Goal: Task Accomplishment & Management: Use online tool/utility

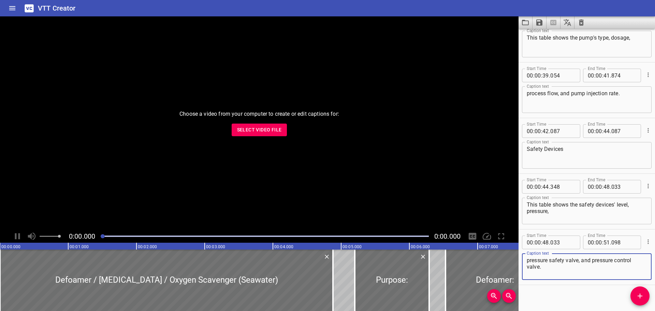
scroll to position [695, 0]
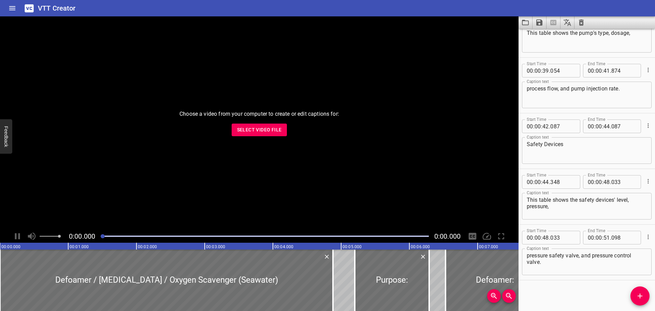
click at [584, 11] on div "VTT Creator" at bounding box center [327, 8] width 655 height 16
click at [583, 21] on icon "Clear captions" at bounding box center [581, 22] width 5 height 6
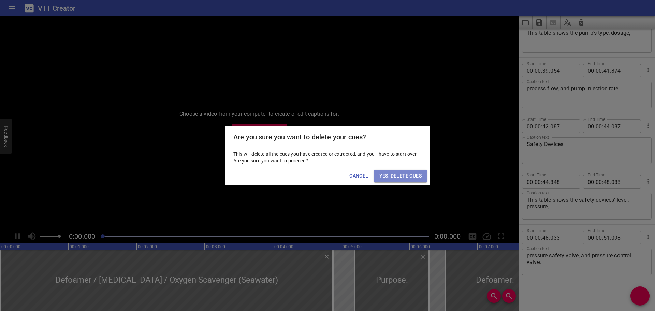
drag, startPoint x: 400, startPoint y: 178, endPoint x: 367, endPoint y: 178, distance: 32.8
click at [399, 178] on span "Yes, Delete Cues" at bounding box center [400, 176] width 42 height 9
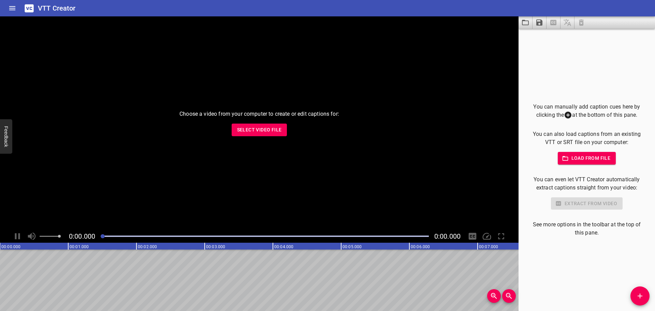
click at [261, 135] on button "Select Video File" at bounding box center [260, 130] width 56 height 13
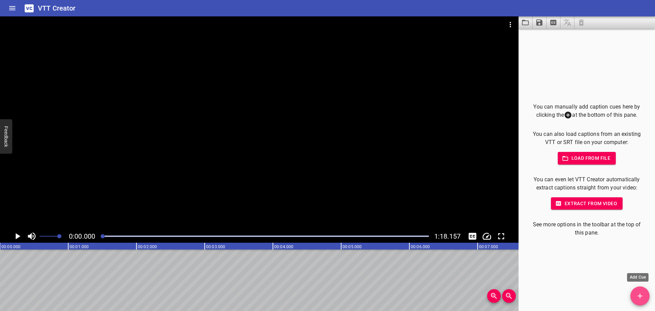
click at [642, 289] on button "Add Cue" at bounding box center [640, 295] width 19 height 19
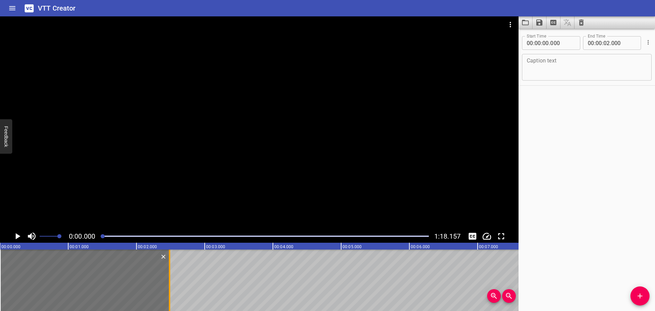
drag, startPoint x: 159, startPoint y: 281, endPoint x: 167, endPoint y: 282, distance: 8.6
click at [167, 282] on div at bounding box center [169, 279] width 7 height 61
type input "485"
click at [529, 64] on textarea at bounding box center [587, 67] width 120 height 19
paste textarea "Overview & Functions"
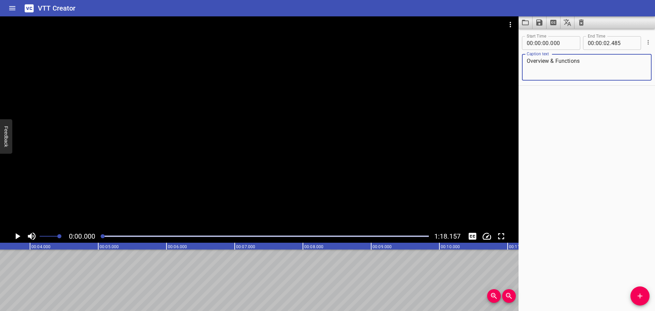
scroll to position [0, 138]
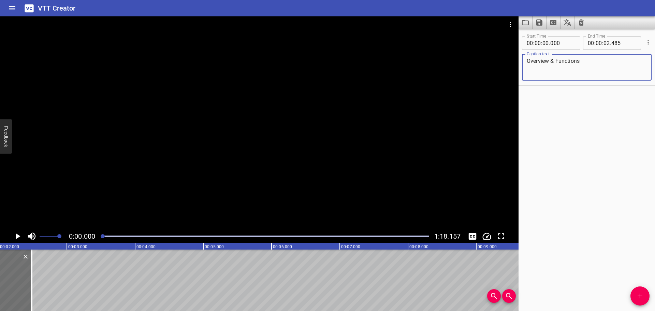
type textarea "Overview & Functions"
click at [47, 235] on span at bounding box center [50, 236] width 20 height 10
click at [181, 185] on div at bounding box center [259, 122] width 519 height 213
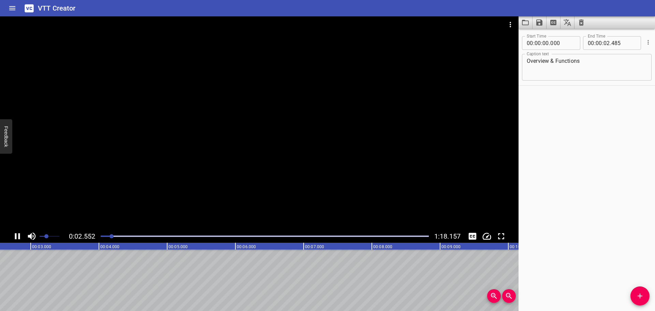
click at [173, 190] on div at bounding box center [259, 122] width 519 height 213
click at [646, 291] on button "Add Cue" at bounding box center [640, 295] width 19 height 19
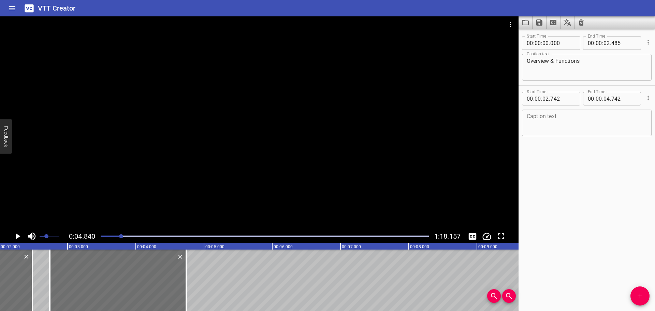
scroll to position [0, 0]
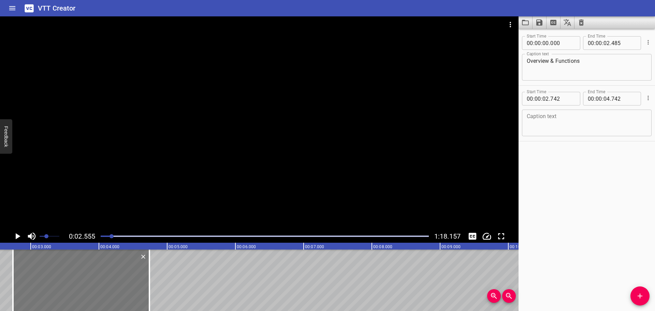
scroll to position [0, 174]
drag, startPoint x: 147, startPoint y: 293, endPoint x: 163, endPoint y: 292, distance: 16.4
click at [163, 292] on div at bounding box center [165, 279] width 7 height 61
type input "982"
click at [155, 155] on div at bounding box center [259, 122] width 519 height 213
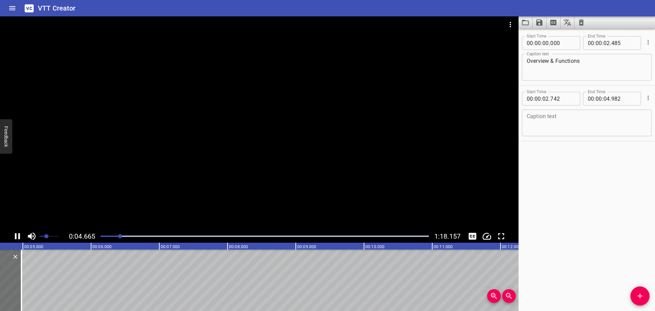
drag, startPoint x: 153, startPoint y: 169, endPoint x: 146, endPoint y: 173, distance: 8.4
click at [153, 170] on div at bounding box center [259, 122] width 519 height 213
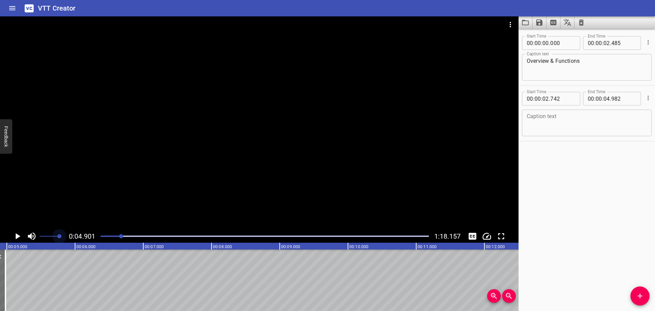
drag, startPoint x: 49, startPoint y: 236, endPoint x: 74, endPoint y: 238, distance: 24.9
click at [74, 238] on div "0:04.901 1:18.157" at bounding box center [259, 236] width 519 height 13
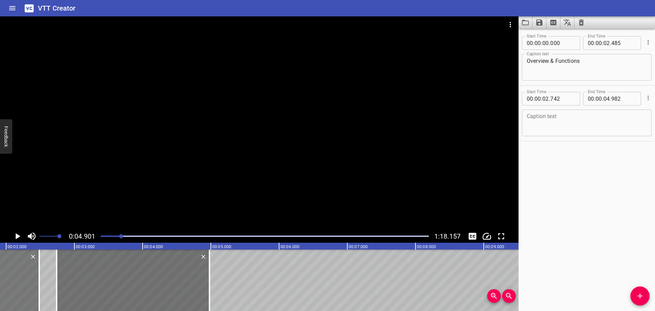
scroll to position [0, 114]
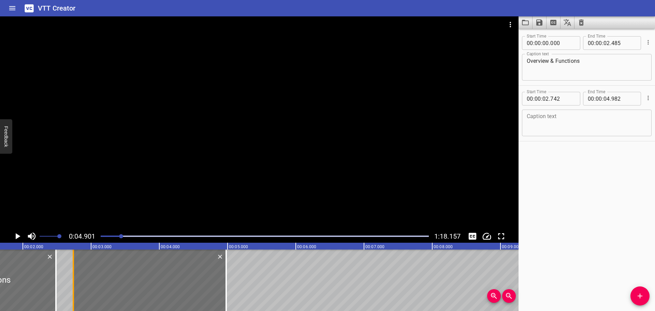
click at [74, 275] on div at bounding box center [73, 279] width 7 height 61
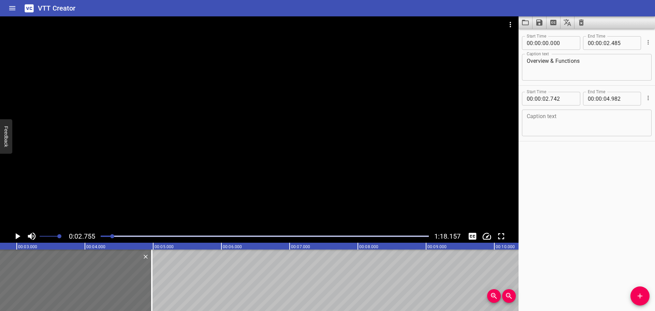
click at [115, 177] on div at bounding box center [259, 122] width 519 height 213
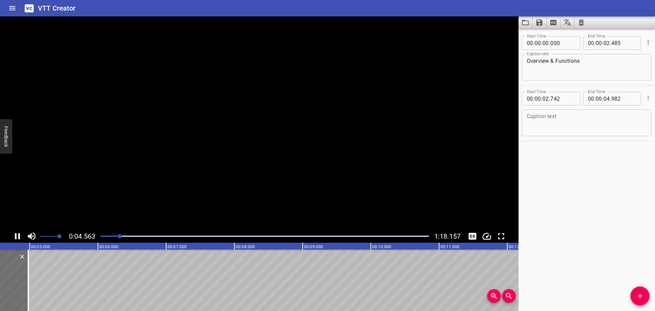
click at [115, 177] on video at bounding box center [259, 122] width 519 height 213
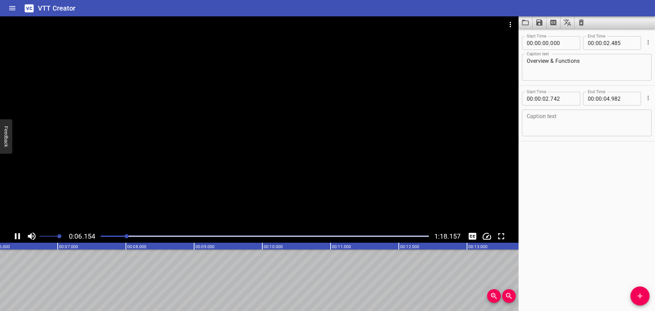
click at [264, 172] on div at bounding box center [259, 122] width 519 height 213
click at [514, 25] on icon "Video Options" at bounding box center [510, 24] width 8 height 8
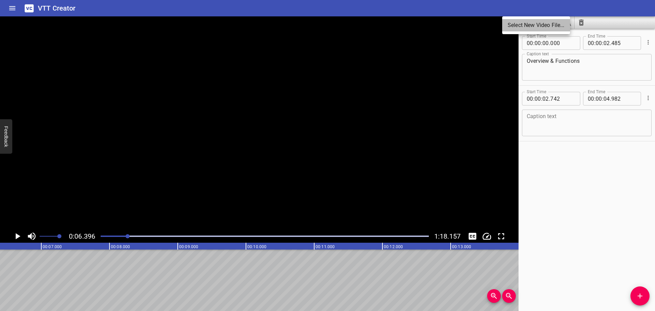
click at [514, 25] on li "Select New Video File..." at bounding box center [536, 25] width 68 height 12
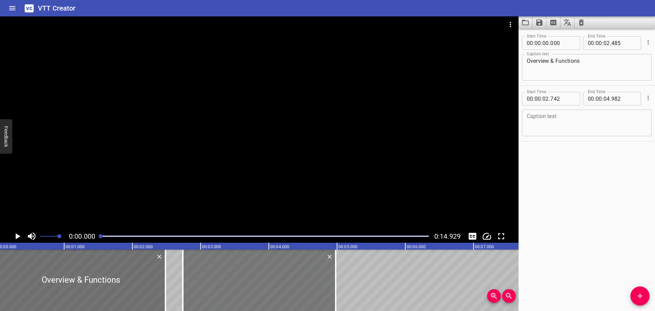
scroll to position [0, 0]
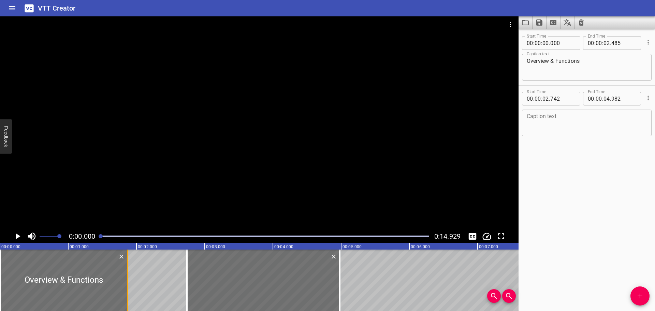
drag, startPoint x: 168, startPoint y: 283, endPoint x: 126, endPoint y: 287, distance: 42.1
click at [126, 287] on div at bounding box center [127, 279] width 7 height 61
type input "01"
type input "870"
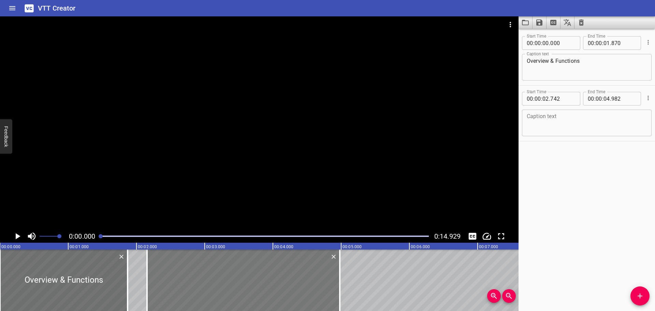
drag, startPoint x: 185, startPoint y: 282, endPoint x: 186, endPoint y: 286, distance: 4.0
click at [145, 288] on div at bounding box center [147, 279] width 7 height 61
drag, startPoint x: 333, startPoint y: 289, endPoint x: 337, endPoint y: 288, distance: 3.8
click at [332, 290] on div at bounding box center [242, 279] width 192 height 61
type input "142"
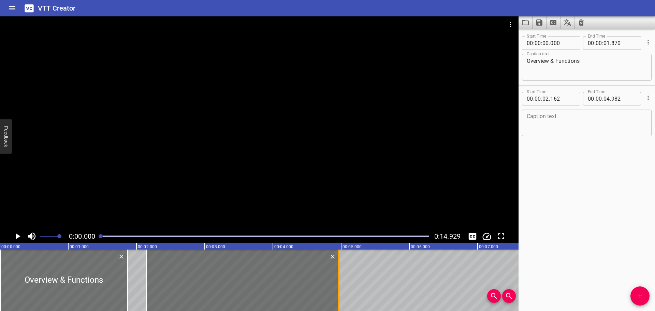
type input "962"
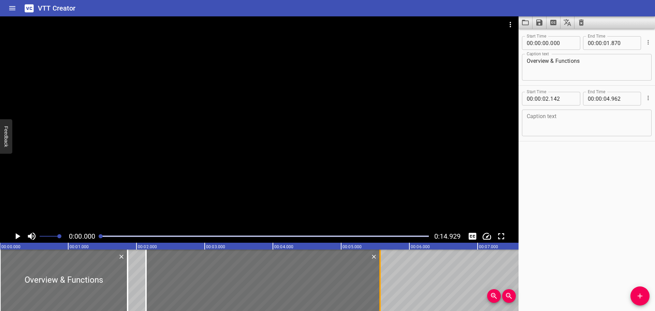
drag, startPoint x: 341, startPoint y: 288, endPoint x: 382, endPoint y: 286, distance: 41.7
click at [382, 286] on div at bounding box center [380, 279] width 7 height 61
type input "05"
type input "572"
click at [165, 195] on div at bounding box center [259, 122] width 519 height 213
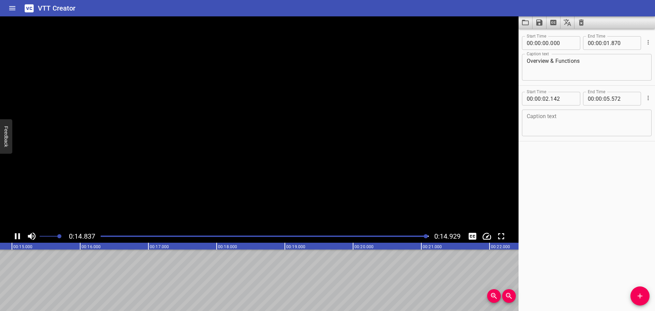
scroll to position [0, 1019]
drag, startPoint x: 169, startPoint y: 192, endPoint x: 105, endPoint y: 238, distance: 78.1
click at [105, 238] on div at bounding box center [265, 236] width 336 height 10
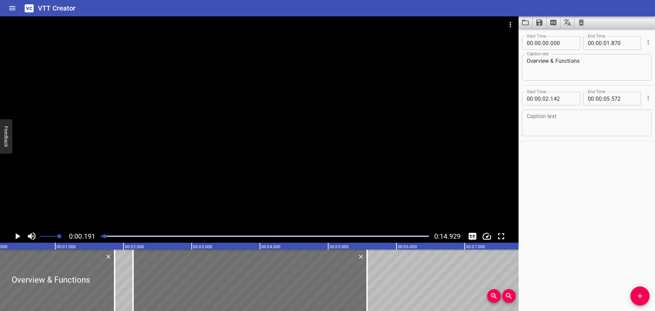
click at [115, 188] on div at bounding box center [259, 122] width 519 height 213
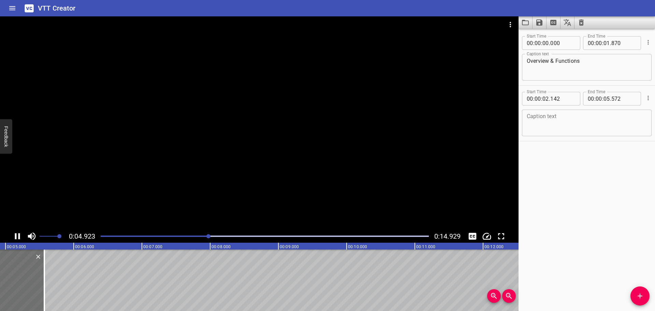
click at [117, 202] on div at bounding box center [259, 122] width 519 height 213
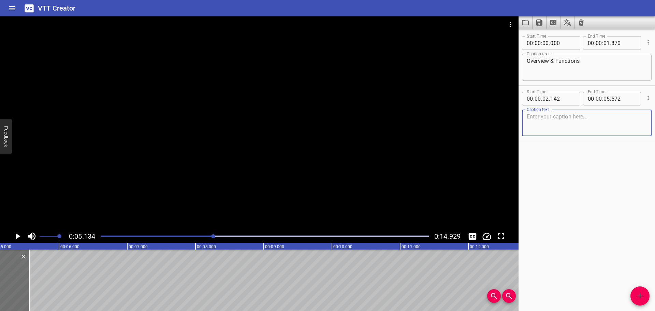
click at [537, 129] on textarea at bounding box center [587, 122] width 120 height 19
paste textarea "The functions of the Fresh Water System are to:"
type textarea "The functions of the Fresh Water System are to:"
click at [527, 115] on div "The functions of the Fresh Water System are to: Caption text" at bounding box center [587, 123] width 130 height 27
click at [637, 294] on icon "Add Cue" at bounding box center [640, 296] width 8 height 8
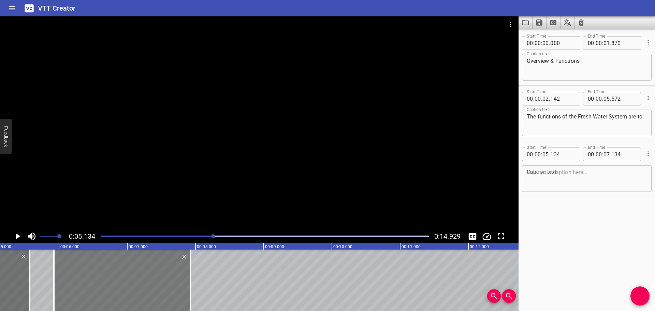
drag, startPoint x: 108, startPoint y: 272, endPoint x: 162, endPoint y: 274, distance: 54.0
click at [162, 274] on div at bounding box center [122, 279] width 136 height 61
type input "924"
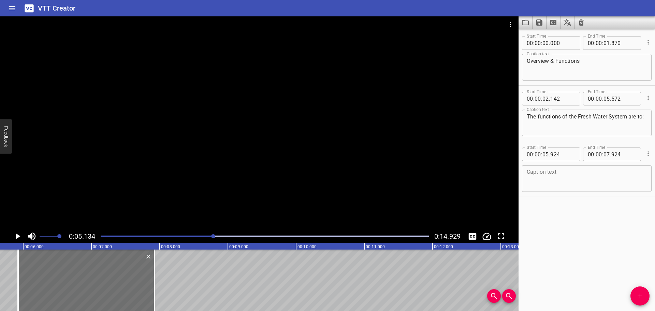
scroll to position [0, 400]
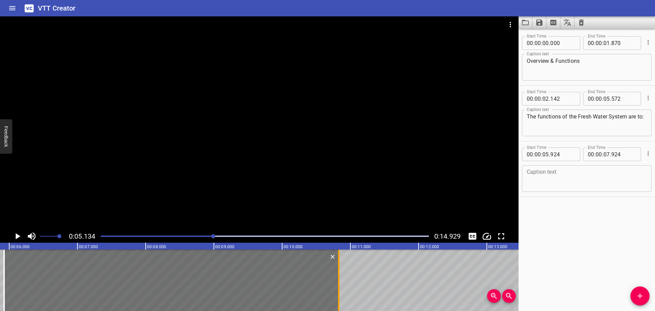
drag, startPoint x: 140, startPoint y: 291, endPoint x: 338, endPoint y: 291, distance: 198.3
click at [338, 291] on div at bounding box center [338, 279] width 7 height 61
type input "10"
type input "829"
click at [219, 123] on div at bounding box center [259, 122] width 519 height 213
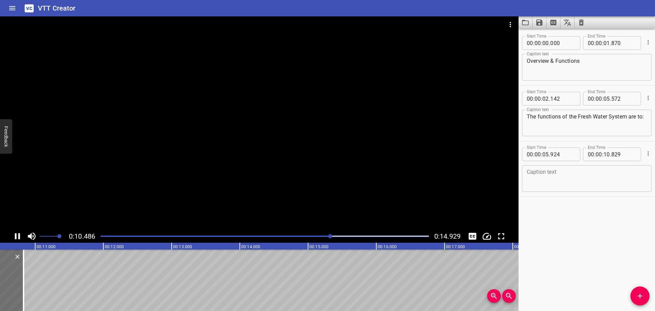
click at [188, 183] on div at bounding box center [259, 122] width 519 height 213
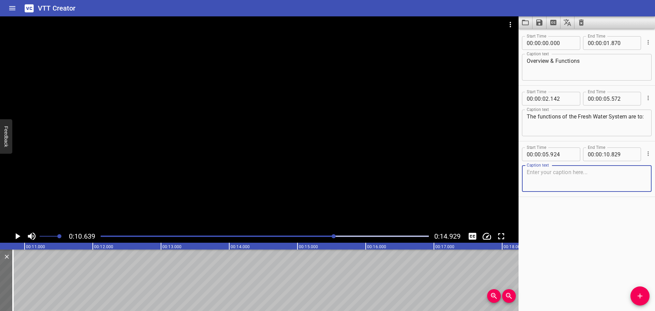
click at [564, 185] on textarea at bounding box center [587, 178] width 120 height 19
paste textarea "Produce potable water from seawater using a Reverse Osmosis Unit."
type textarea "Produce potable water from seawater using a Reverse Osmosis Unit."
drag, startPoint x: 643, startPoint y: 291, endPoint x: 633, endPoint y: 291, distance: 9.9
click at [642, 291] on button "Add Cue" at bounding box center [640, 295] width 19 height 19
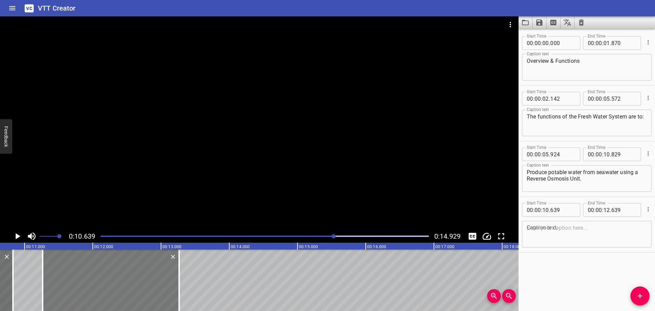
drag, startPoint x: 62, startPoint y: 285, endPoint x: 156, endPoint y: 285, distance: 93.8
click at [105, 285] on div at bounding box center [111, 279] width 136 height 61
type input "11"
type input "264"
type input "13"
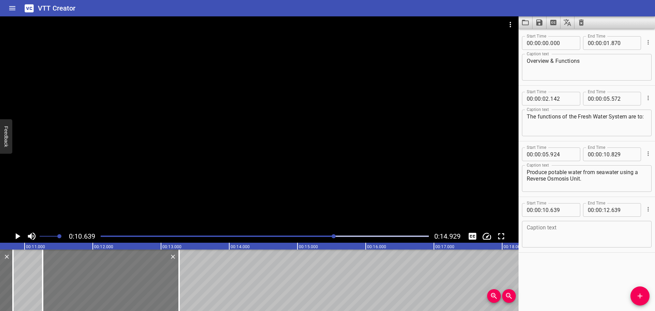
type input "264"
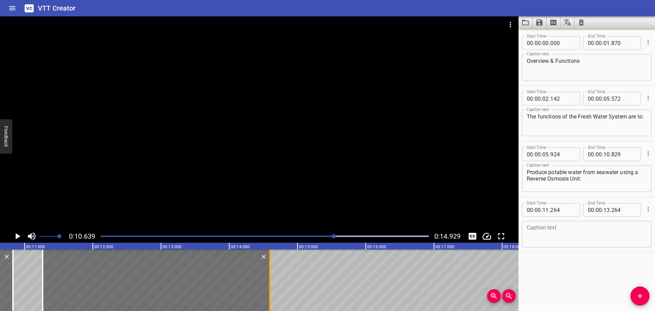
drag, startPoint x: 181, startPoint y: 283, endPoint x: 272, endPoint y: 283, distance: 90.8
click at [272, 283] on div at bounding box center [270, 279] width 7 height 61
type input "14"
type input "594"
click at [552, 235] on textarea at bounding box center [587, 234] width 120 height 19
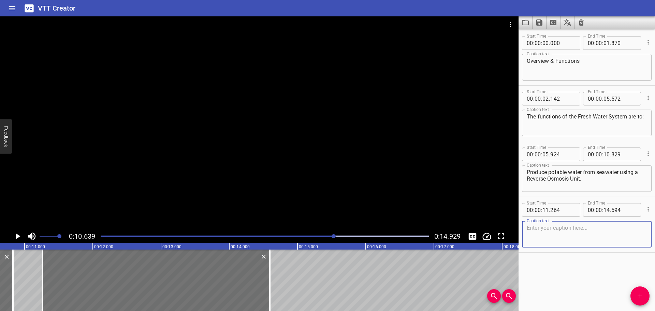
paste textarea "Store and transfer fresh water to consumers."
type textarea "Store and transfer fresh water to consumers."
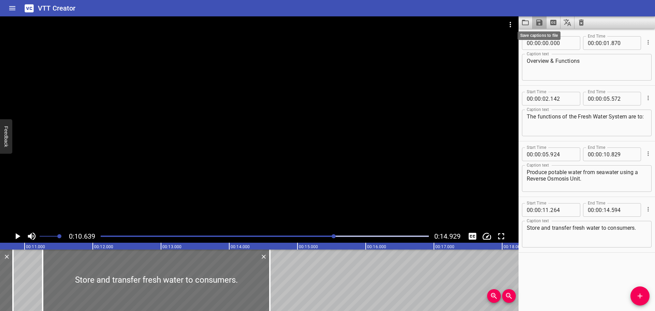
click at [541, 20] on icon "Save captions to file" at bounding box center [539, 22] width 6 height 6
click at [545, 34] on li "Save to VTT file" at bounding box center [558, 37] width 50 height 12
click at [516, 22] on button "Video Options" at bounding box center [510, 24] width 16 height 16
click at [516, 22] on li "Select New Video File..." at bounding box center [536, 25] width 68 height 12
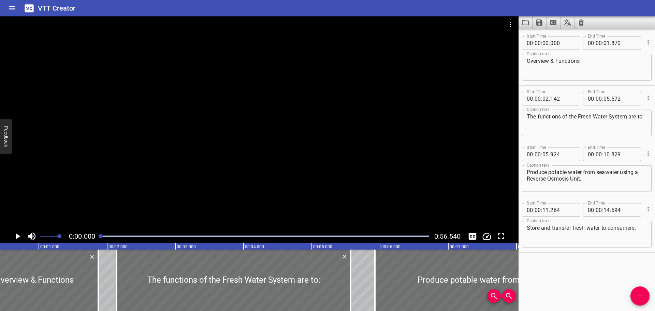
scroll to position [0, 0]
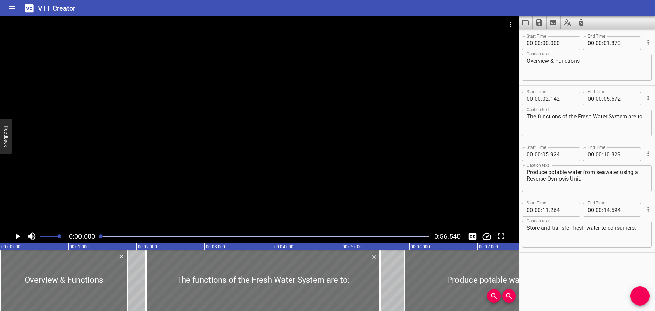
click at [584, 20] on icon "Clear captions" at bounding box center [581, 22] width 5 height 6
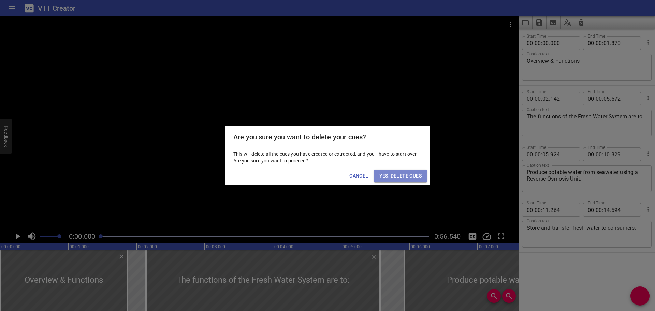
click at [392, 173] on span "Yes, Delete Cues" at bounding box center [400, 176] width 42 height 9
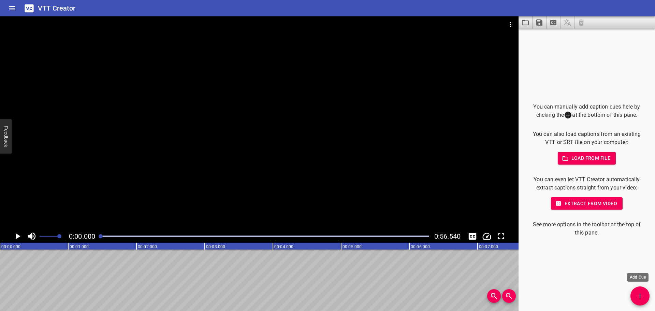
click at [638, 294] on icon "Add Cue" at bounding box center [640, 296] width 8 height 8
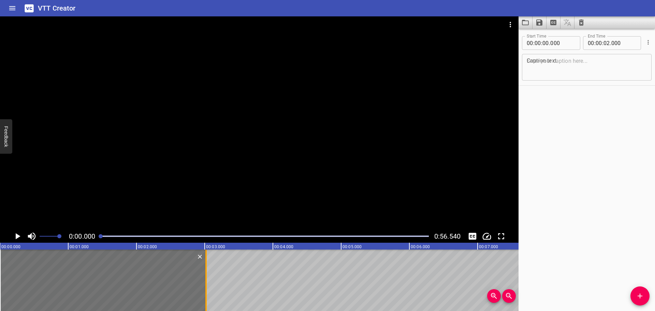
drag, startPoint x: 135, startPoint y: 281, endPoint x: 204, endPoint y: 282, distance: 69.6
click at [204, 282] on div at bounding box center [206, 279] width 7 height 61
type input "03"
type input "020"
click at [159, 164] on div at bounding box center [259, 122] width 519 height 213
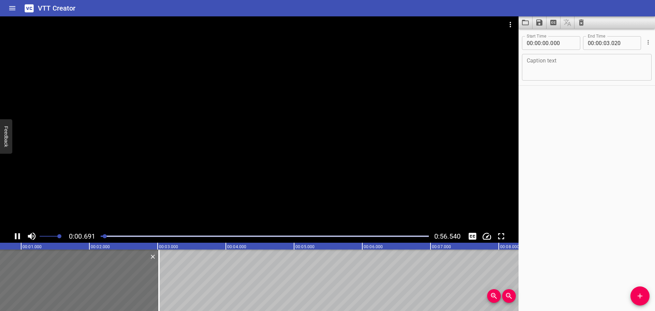
drag, startPoint x: 159, startPoint y: 164, endPoint x: 127, endPoint y: 121, distance: 53.6
click at [135, 137] on div at bounding box center [259, 122] width 519 height 213
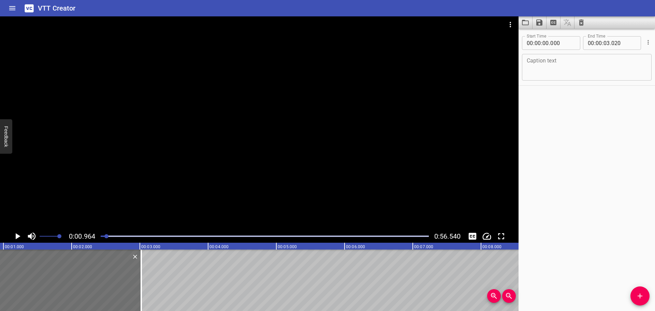
scroll to position [0, 66]
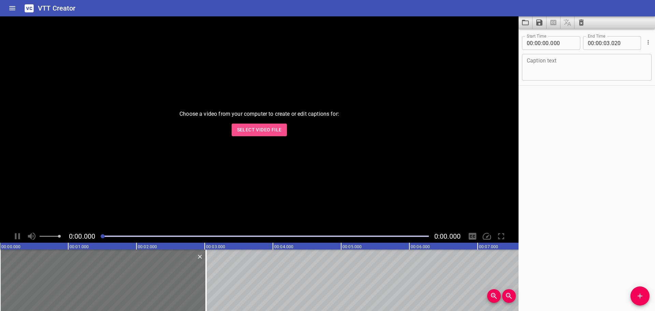
click at [260, 128] on span "Select Video File" at bounding box center [259, 130] width 45 height 9
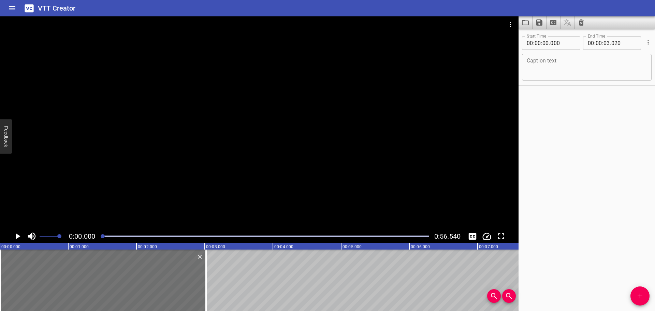
click at [115, 186] on div at bounding box center [259, 122] width 519 height 213
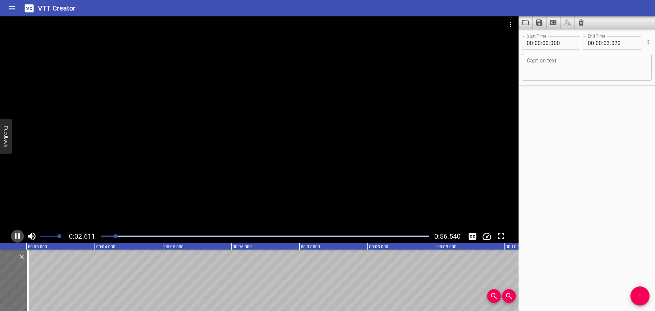
click at [18, 237] on icon "Play/Pause" at bounding box center [17, 236] width 10 height 10
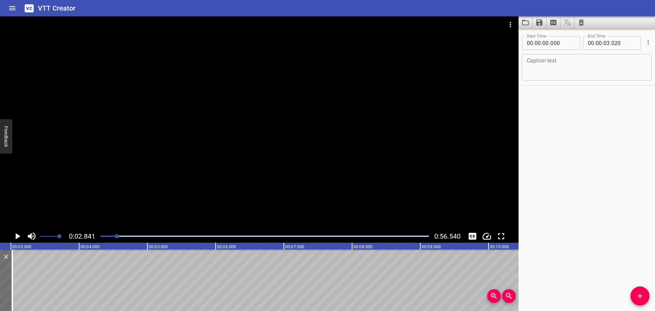
click at [602, 71] on textarea at bounding box center [587, 67] width 120 height 19
paste textarea "System Details & Description of Components"
type textarea "System Details & Description of Components"
click at [635, 290] on button "Add Cue" at bounding box center [640, 295] width 19 height 19
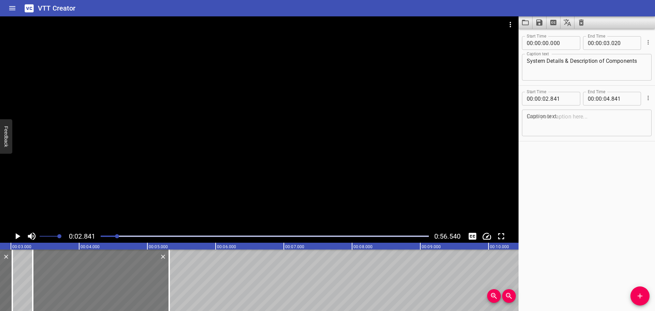
drag, startPoint x: 54, startPoint y: 270, endPoint x: 87, endPoint y: 271, distance: 32.8
click at [87, 271] on div at bounding box center [101, 279] width 136 height 61
type input "03"
type input "321"
type input "05"
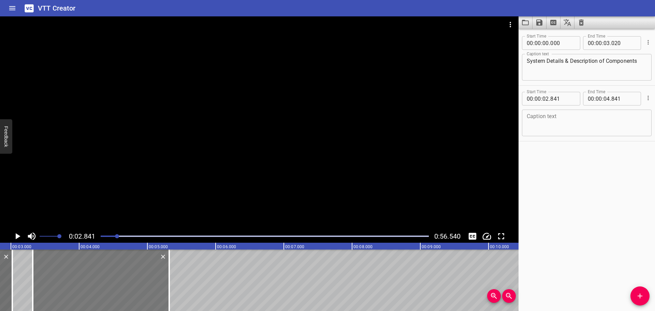
type input "321"
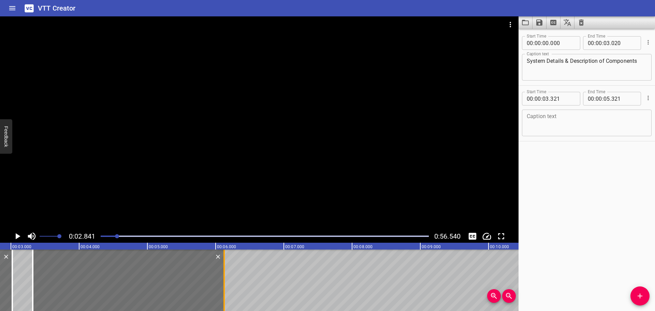
drag, startPoint x: 168, startPoint y: 277, endPoint x: 222, endPoint y: 276, distance: 54.9
click at [222, 276] on div at bounding box center [224, 279] width 7 height 61
type input "06"
type input "126"
click at [194, 279] on div at bounding box center [126, 279] width 191 height 61
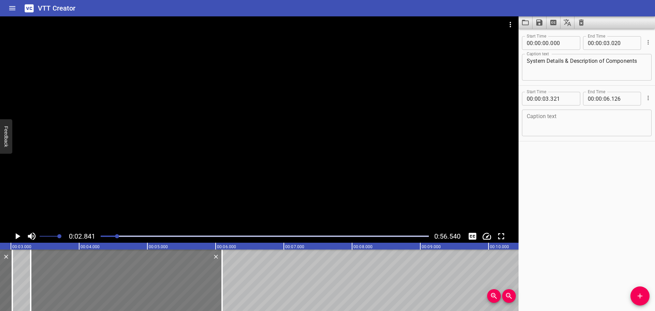
type input "291"
type input "096"
click at [161, 183] on div at bounding box center [259, 122] width 519 height 213
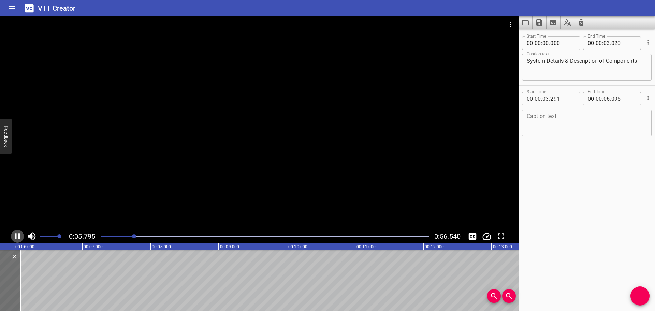
click at [23, 233] on button "Play/Pause" at bounding box center [17, 236] width 13 height 13
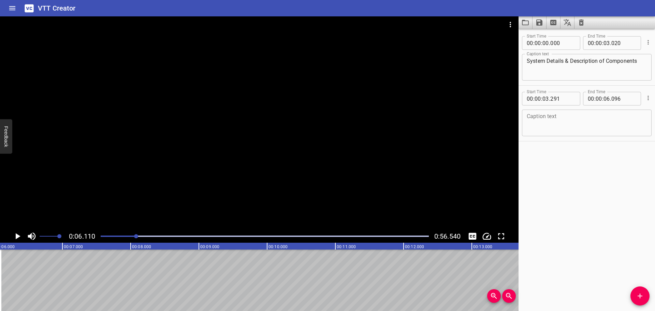
scroll to position [0, 417]
click at [562, 131] on textarea at bounding box center [587, 122] width 120 height 19
paste textarea "The Fresh Water system consists of:"
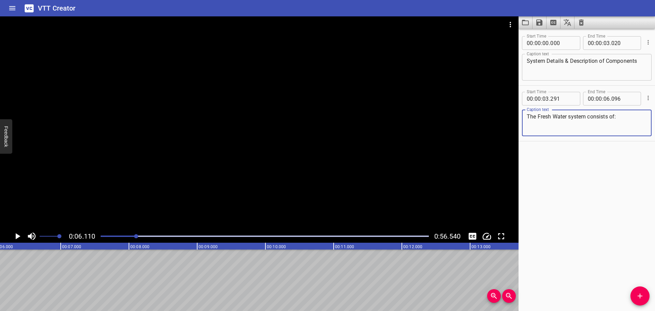
type textarea "The Fresh Water system consists of:"
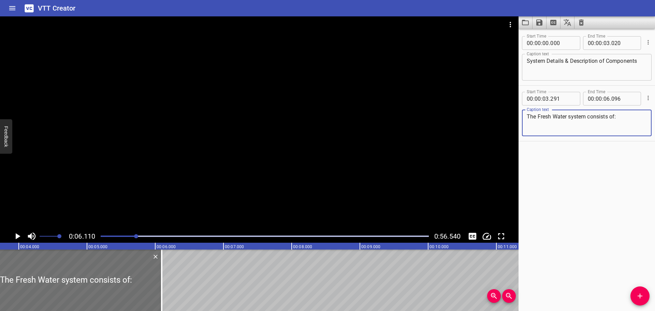
scroll to position [0, 439]
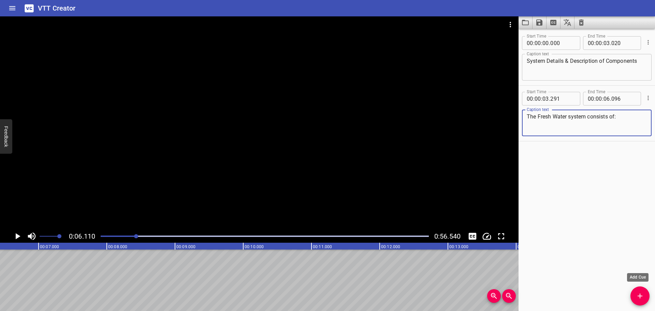
click at [637, 293] on icon "Add Cue" at bounding box center [640, 296] width 8 height 8
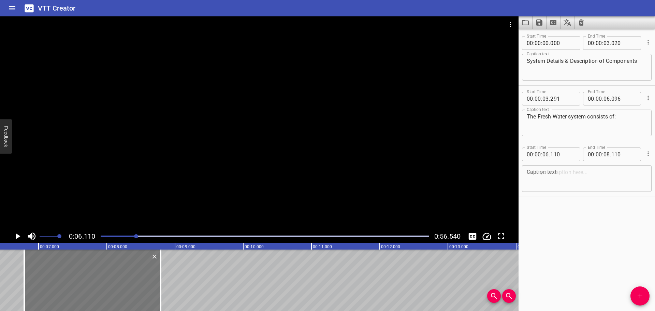
drag, startPoint x: 45, startPoint y: 270, endPoint x: 92, endPoint y: 272, distance: 46.4
click at [92, 272] on div at bounding box center [92, 279] width 136 height 61
type input "790"
drag, startPoint x: 26, startPoint y: 283, endPoint x: 13, endPoint y: 286, distance: 13.0
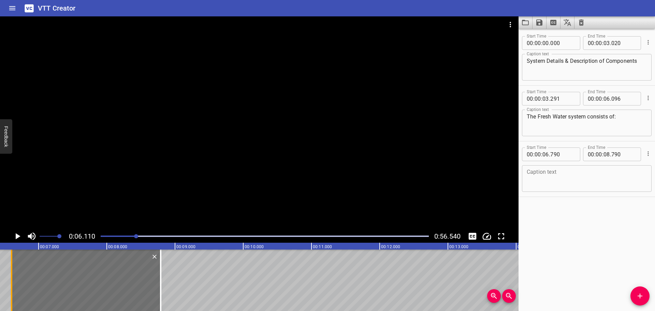
click at [13, 286] on div at bounding box center [11, 279] width 7 height 61
type input "605"
click at [217, 147] on div at bounding box center [259, 122] width 519 height 213
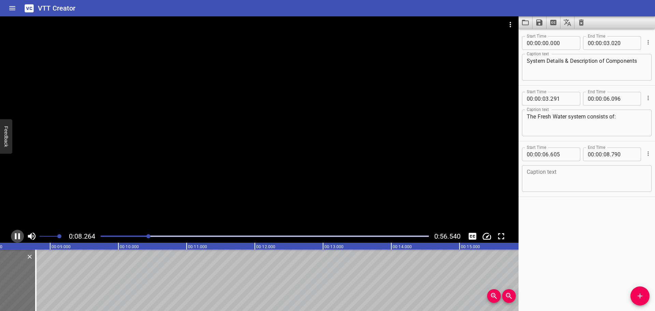
click at [16, 235] on icon "Play/Pause" at bounding box center [17, 236] width 5 height 6
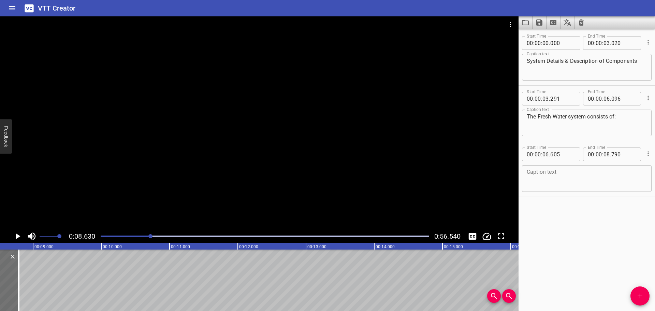
scroll to position [0, 589]
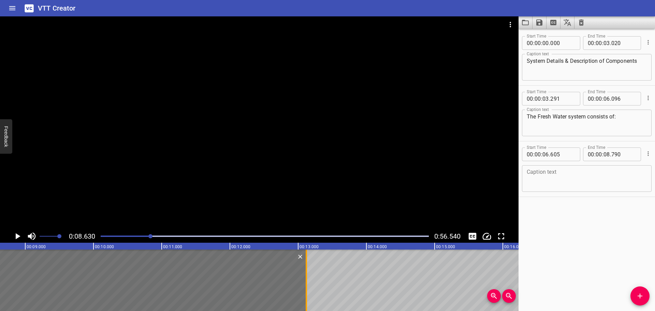
drag, startPoint x: 13, startPoint y: 283, endPoint x: 307, endPoint y: 280, distance: 294.5
click at [307, 280] on div at bounding box center [306, 279] width 7 height 61
type input "13"
type input "105"
click at [185, 163] on div at bounding box center [259, 122] width 519 height 213
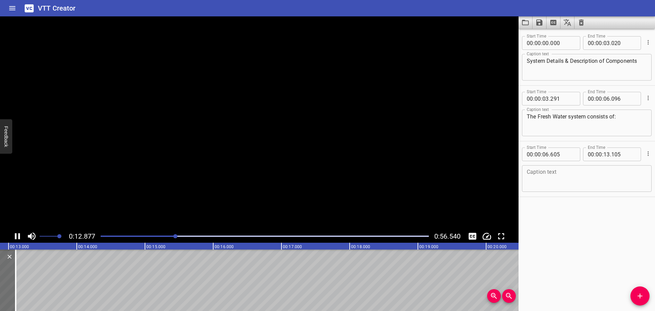
click at [18, 235] on icon "Play/Pause" at bounding box center [17, 236] width 10 height 10
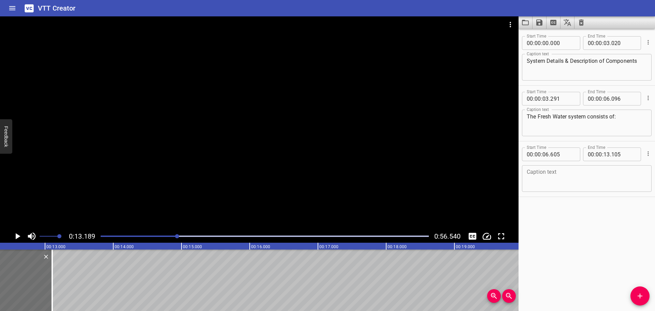
scroll to position [0, 834]
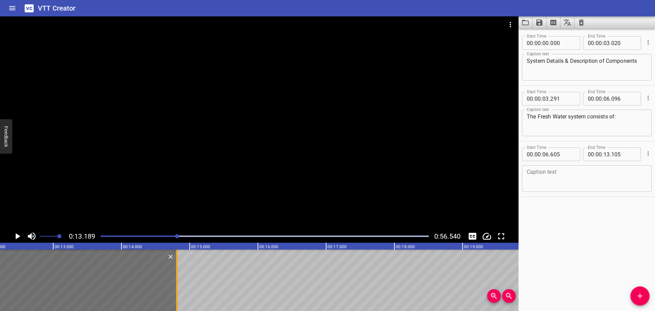
drag, startPoint x: 61, startPoint y: 280, endPoint x: 177, endPoint y: 274, distance: 116.5
click at [177, 274] on div at bounding box center [176, 279] width 7 height 61
type input "14"
type input "810"
click at [94, 185] on div at bounding box center [259, 122] width 519 height 213
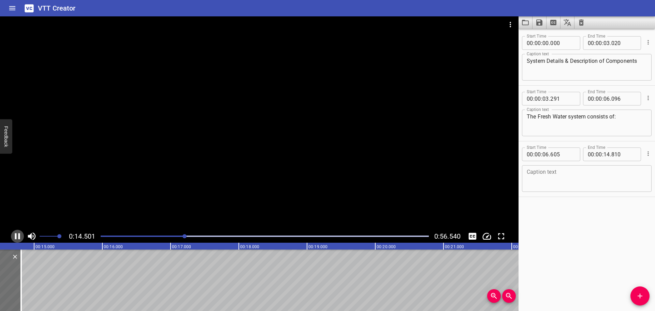
click at [17, 236] on icon "Play/Pause" at bounding box center [17, 236] width 10 height 10
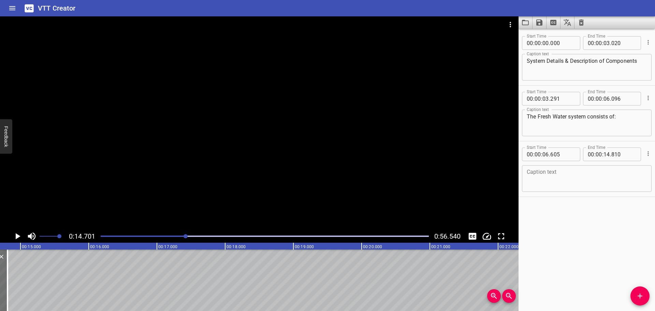
click at [558, 176] on textarea at bounding box center [587, 178] width 120 height 19
paste textarea "Reverse Osmosis Units SV-53-CZ-001A/B (2 × 100%)"
type textarea "Reverse Osmosis Units SV-53-CZ-001A/B (2 × 100%)"
click at [632, 294] on span "Add Cue" at bounding box center [640, 296] width 19 height 8
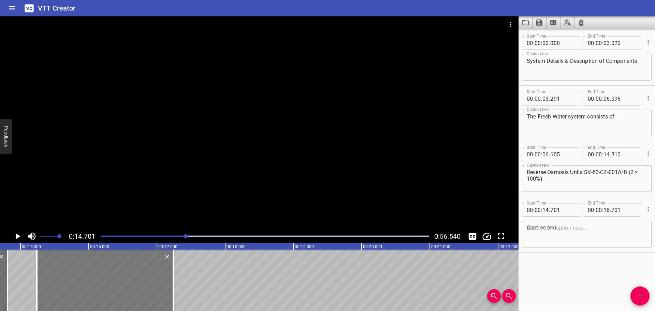
drag, startPoint x: 117, startPoint y: 275, endPoint x: 154, endPoint y: 277, distance: 37.6
click at [154, 277] on div at bounding box center [105, 279] width 136 height 61
type input "15"
type input "241"
type input "17"
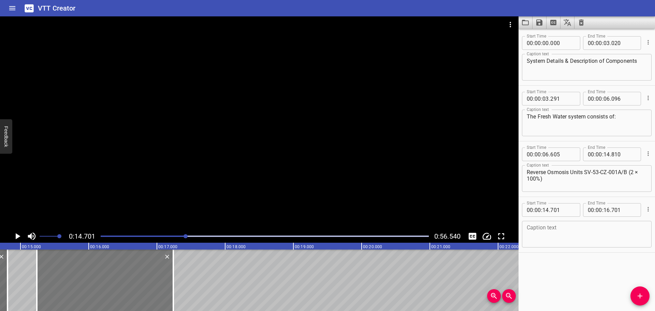
type input "241"
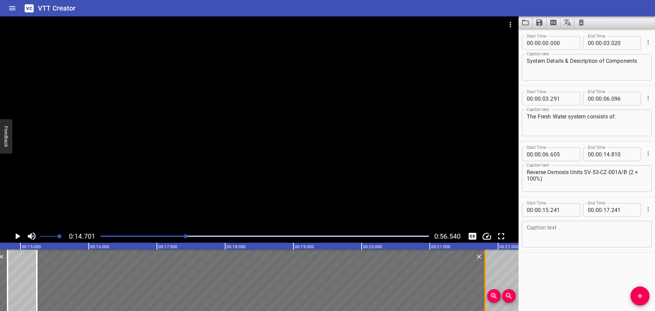
drag, startPoint x: 172, startPoint y: 277, endPoint x: 484, endPoint y: 281, distance: 311.9
click at [484, 281] on div at bounding box center [485, 279] width 7 height 61
type input "21"
type input "811"
click at [292, 176] on div at bounding box center [259, 122] width 519 height 213
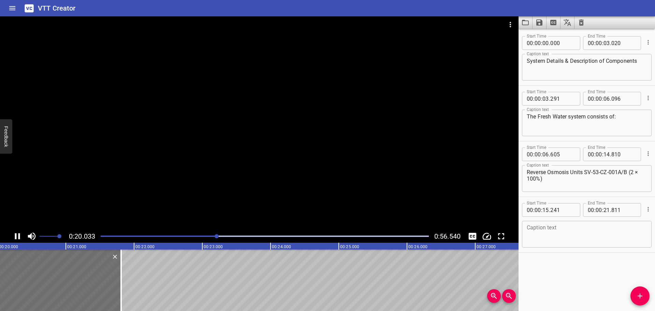
click at [102, 191] on div at bounding box center [259, 122] width 519 height 213
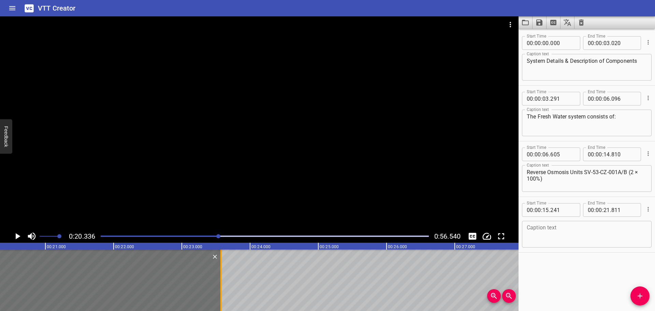
drag, startPoint x: 98, startPoint y: 272, endPoint x: 217, endPoint y: 273, distance: 119.8
click at [218, 274] on div at bounding box center [221, 279] width 7 height 61
type input "23"
type input "571"
click at [175, 154] on div at bounding box center [259, 122] width 519 height 213
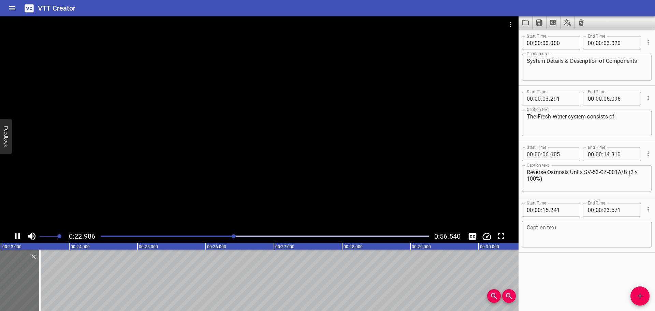
click at [121, 184] on div at bounding box center [259, 122] width 519 height 213
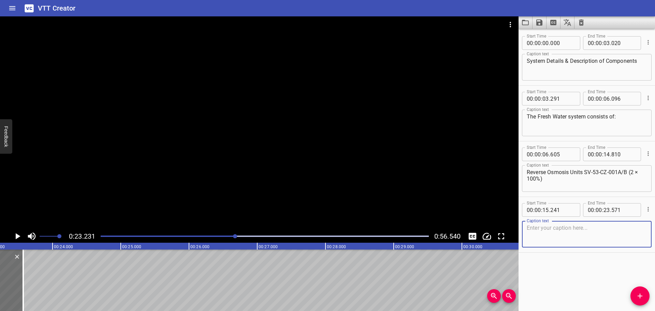
click at [539, 238] on textarea at bounding box center [587, 234] width 120 height 19
paste textarea "Fresh Water Storage Tanks SV-53-TB-001A/B (2 × 100%)"
type textarea "Fresh Water Storage Tanks SV-53-TB-001A/B (2 × 100%)"
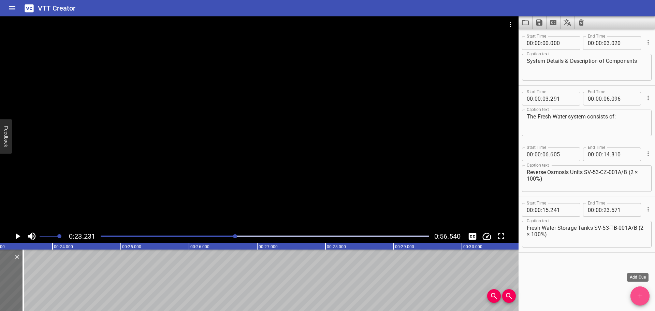
click at [642, 298] on icon "Add Cue" at bounding box center [640, 296] width 8 height 8
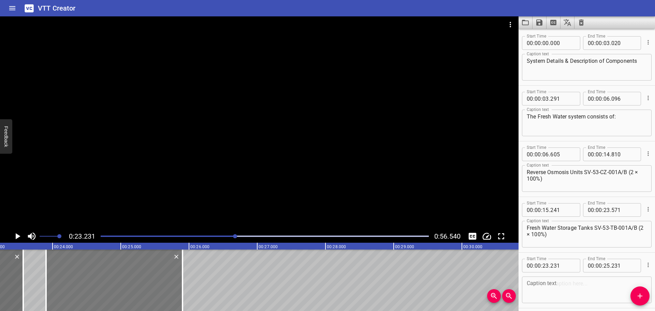
drag, startPoint x: 66, startPoint y: 282, endPoint x: 112, endPoint y: 282, distance: 46.1
click at [112, 282] on div at bounding box center [114, 279] width 136 height 61
type input "906"
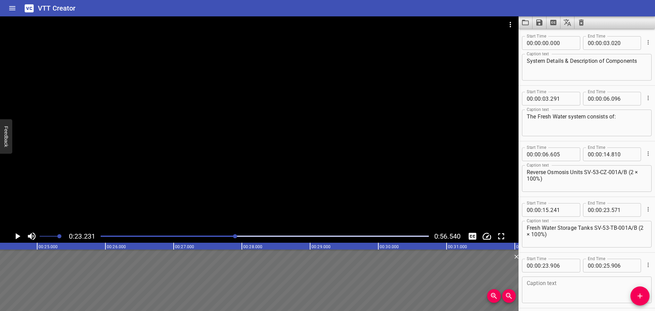
scroll to position [0, 1797]
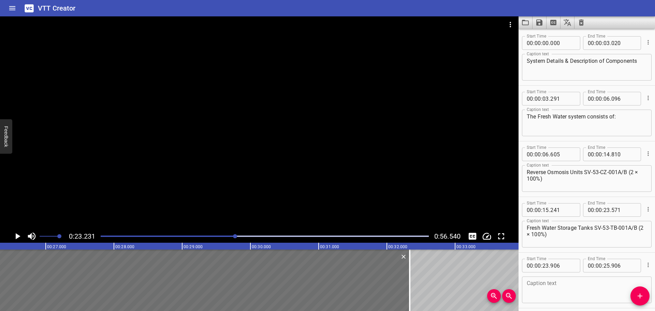
drag, startPoint x: 184, startPoint y: 272, endPoint x: 342, endPoint y: 234, distance: 162.3
click at [411, 280] on div at bounding box center [409, 279] width 7 height 61
type input "32"
type input "331"
click at [260, 151] on div at bounding box center [259, 122] width 519 height 213
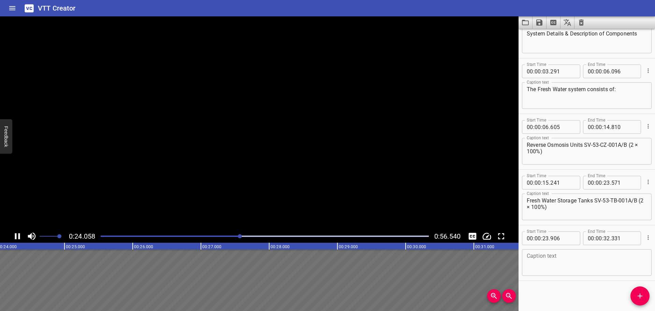
scroll to position [28, 0]
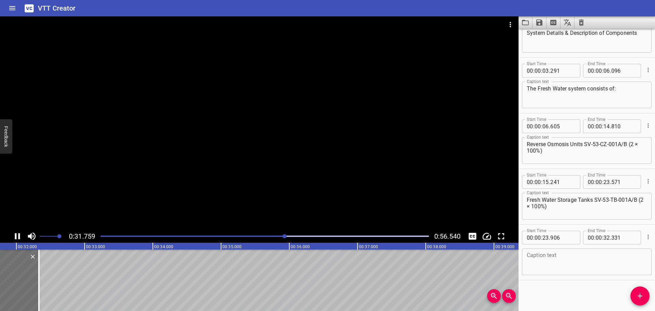
click at [174, 192] on div at bounding box center [259, 122] width 519 height 213
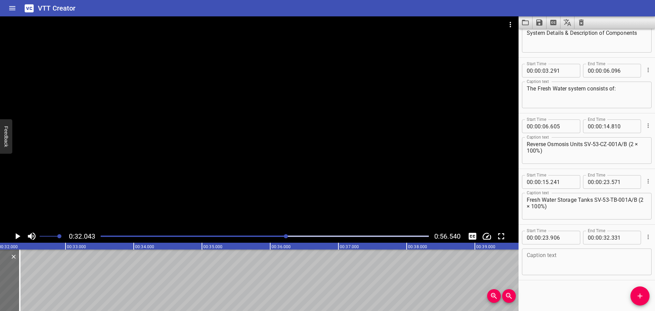
scroll to position [0, 2187]
click at [532, 258] on textarea at bounding box center [587, 261] width 120 height 19
paste textarea "Fresh Water Transfer Pumps SV-53-PA-001A/B (2 × 100%)"
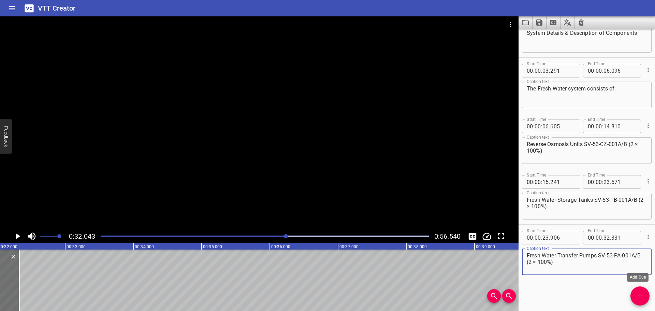
type textarea "Fresh Water Transfer Pumps SV-53-PA-001A/B (2 × 100%)"
click at [635, 292] on span "Add Cue" at bounding box center [640, 296] width 19 height 8
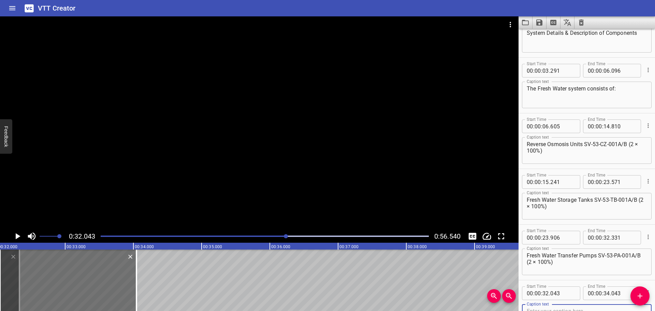
scroll to position [31, 0]
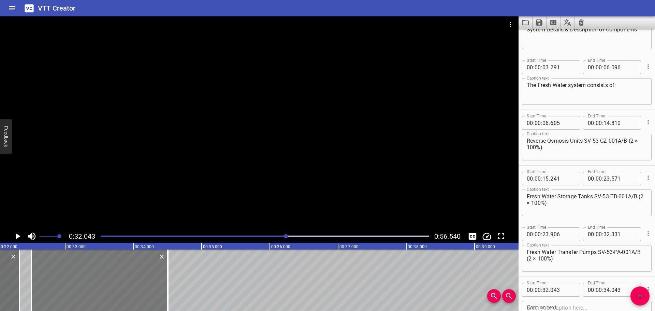
drag, startPoint x: 77, startPoint y: 282, endPoint x: 119, endPoint y: 282, distance: 41.6
click at [110, 282] on div at bounding box center [99, 279] width 136 height 61
type input "518"
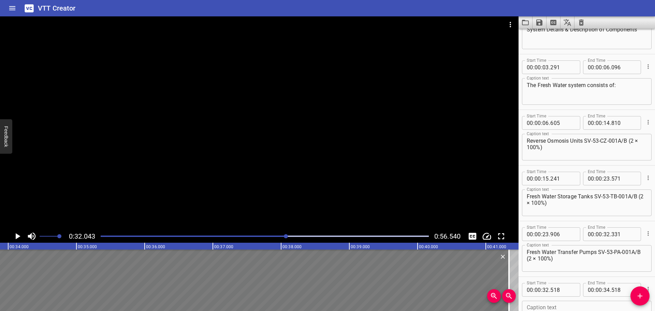
scroll to position [0, 2347]
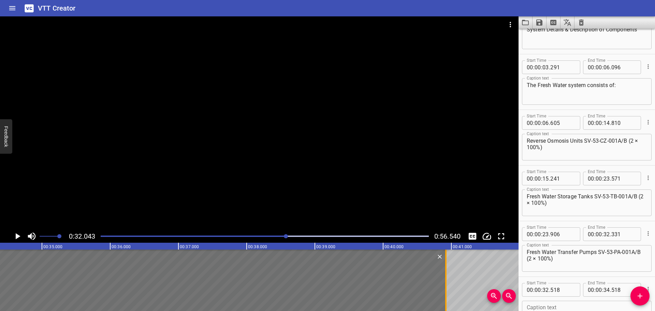
drag, startPoint x: 167, startPoint y: 278, endPoint x: 444, endPoint y: 287, distance: 277.2
click at [444, 287] on div at bounding box center [446, 279] width 7 height 61
type input "40"
type input "918"
click at [250, 160] on div at bounding box center [259, 122] width 519 height 213
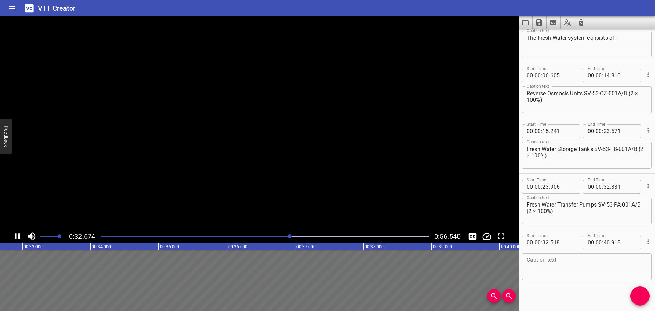
scroll to position [84, 0]
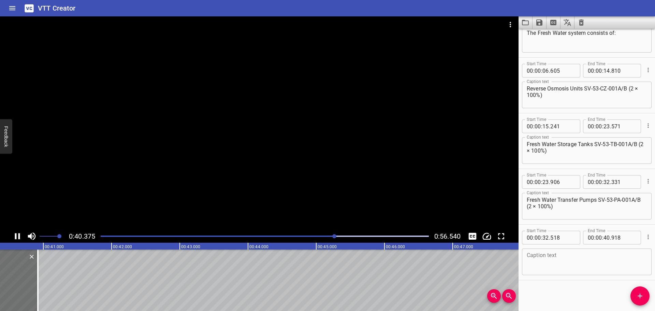
click at [160, 197] on div at bounding box center [259, 122] width 519 height 213
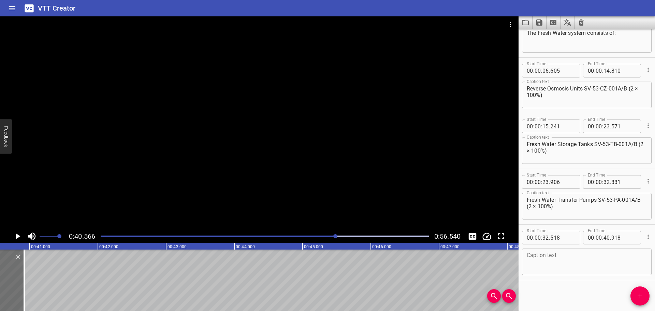
click at [557, 261] on textarea at bounding box center [587, 261] width 120 height 19
paste textarea "UV Sterilization SV-53-XX-002A/B (2 × 100%)"
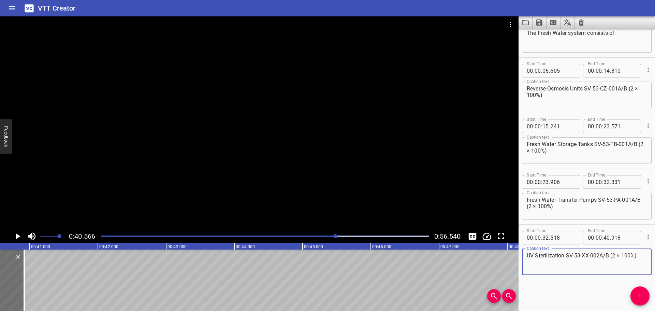
type textarea "UV Sterilization SV-53-XX-002A/B (2 × 100%)"
click at [633, 291] on button "Add Cue" at bounding box center [640, 295] width 19 height 19
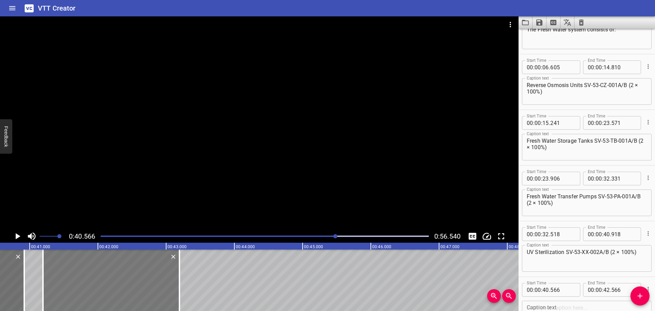
drag, startPoint x: 102, startPoint y: 274, endPoint x: 145, endPoint y: 274, distance: 43.0
click at [145, 274] on div at bounding box center [111, 279] width 136 height 61
type input "41"
type input "196"
type input "43"
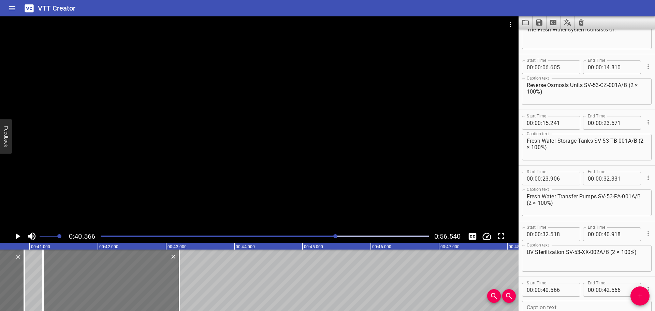
type input "196"
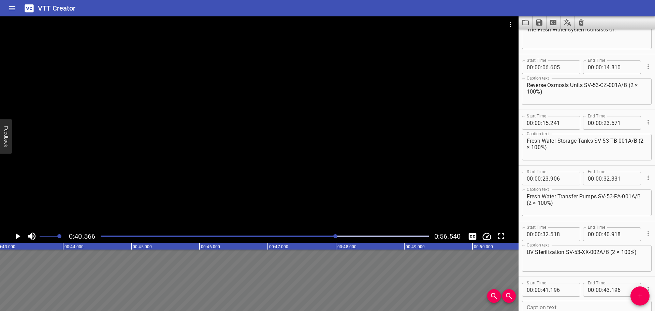
scroll to position [0, 2959]
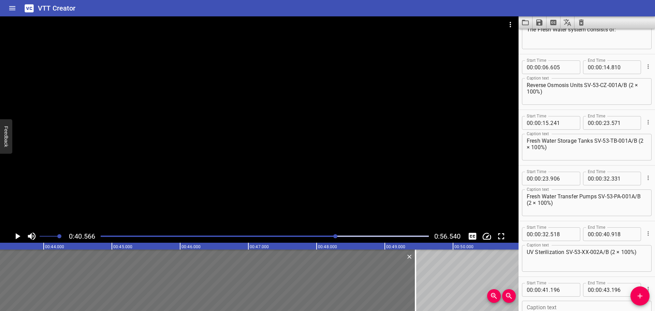
drag, startPoint x: 182, startPoint y: 274, endPoint x: 418, endPoint y: 288, distance: 236.5
click at [418, 288] on div at bounding box center [415, 279] width 7 height 61
type input "49"
type input "451"
click at [278, 174] on div at bounding box center [259, 122] width 519 height 213
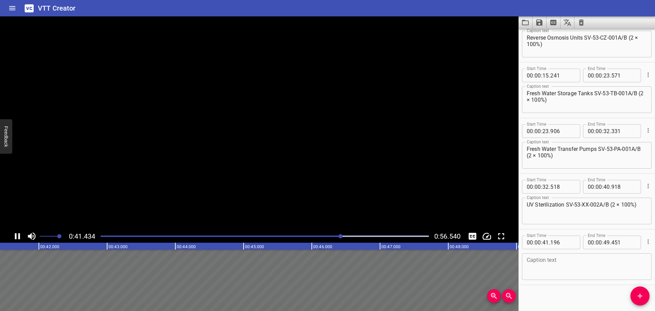
scroll to position [139, 0]
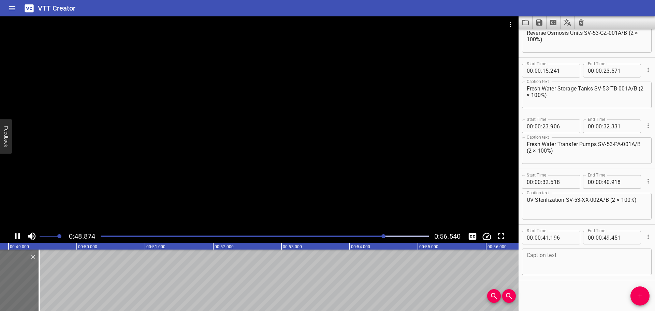
click at [247, 198] on div at bounding box center [259, 122] width 519 height 213
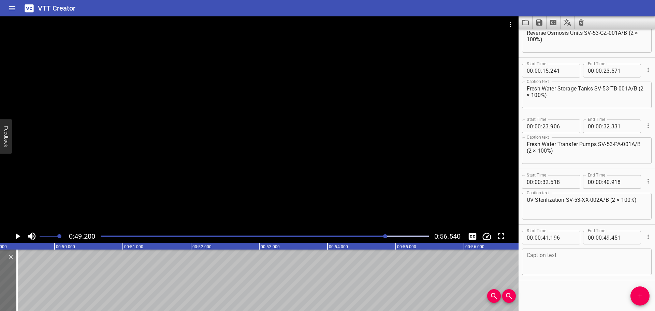
click at [536, 260] on textarea at bounding box center [587, 261] width 120 height 19
paste textarea "Potable Water Filters SV-53-CA-003A/B (2 × 100%)"
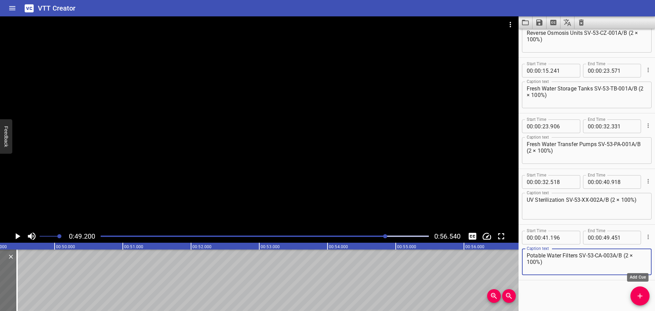
type textarea "Potable Water Filters SV-53-CA-003A/B (2 × 100%)"
click at [636, 294] on icon "Add Cue" at bounding box center [640, 296] width 8 height 8
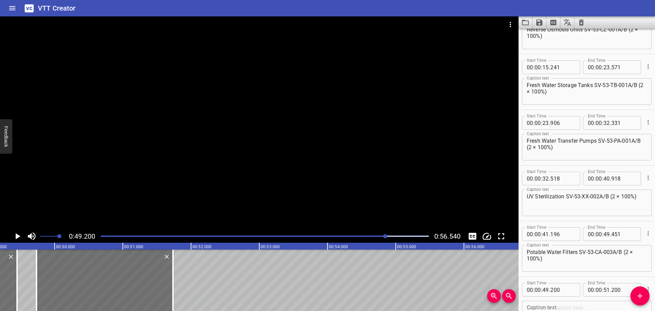
drag, startPoint x: 100, startPoint y: 272, endPoint x: 183, endPoint y: 275, distance: 82.3
click at [138, 273] on div at bounding box center [105, 279] width 136 height 61
type input "745"
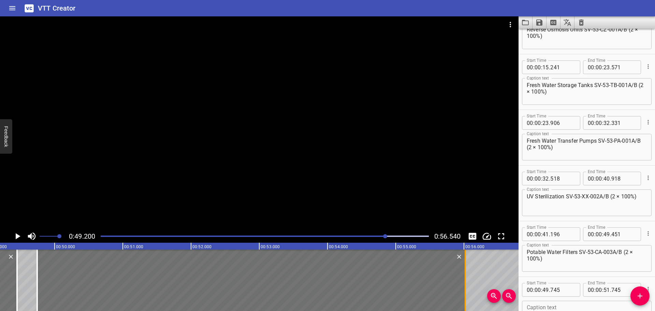
drag, startPoint x: 174, startPoint y: 278, endPoint x: 466, endPoint y: 283, distance: 291.8
click at [466, 283] on div at bounding box center [465, 279] width 1 height 61
type input "56"
type input "020"
click at [569, 304] on textarea at bounding box center [587, 313] width 120 height 19
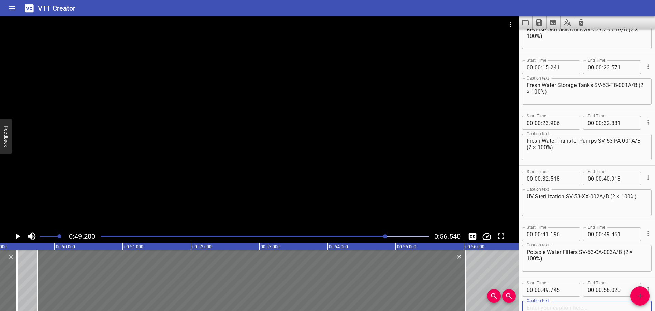
paste textarea "LQ Hot Water Package SV-53-XX-003"
type textarea "LQ Hot Water Package SV-53-XX-003"
click at [378, 172] on div at bounding box center [259, 122] width 519 height 213
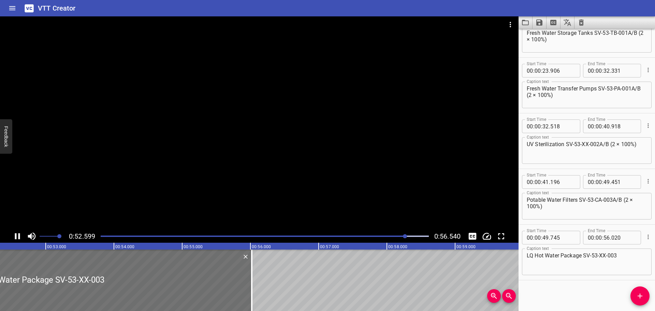
scroll to position [0, 3576]
click at [538, 18] on icon "Save captions to file" at bounding box center [539, 22] width 8 height 8
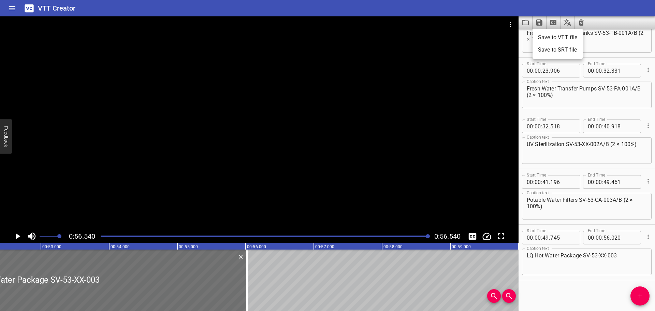
click at [549, 36] on li "Save to VTT file" at bounding box center [558, 37] width 50 height 12
click at [284, 14] on div "VTT Creator" at bounding box center [327, 8] width 655 height 16
click at [510, 23] on icon "Video Options" at bounding box center [510, 24] width 1 height 5
click at [510, 23] on li "Select New Video File..." at bounding box center [536, 25] width 68 height 12
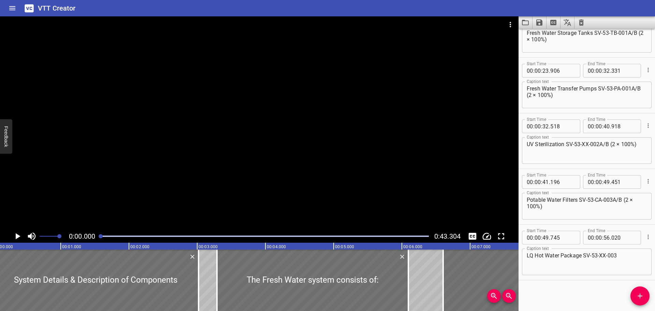
scroll to position [0, 0]
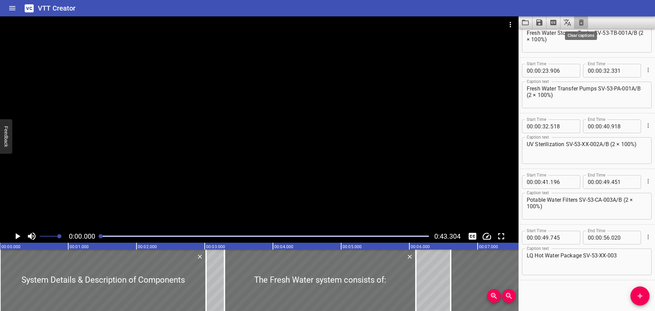
click at [578, 24] on icon "Clear captions" at bounding box center [581, 22] width 8 height 8
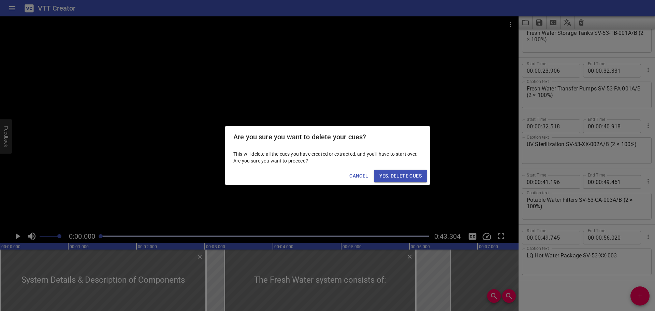
click at [391, 171] on button "Yes, Delete Cues" at bounding box center [400, 176] width 53 height 13
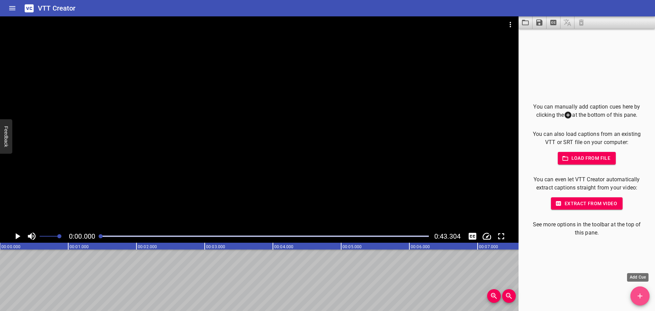
click at [645, 290] on button "Add Cue" at bounding box center [640, 295] width 19 height 19
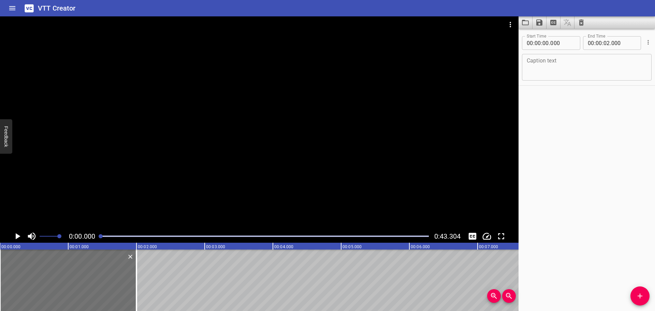
click at [256, 156] on div at bounding box center [259, 122] width 519 height 213
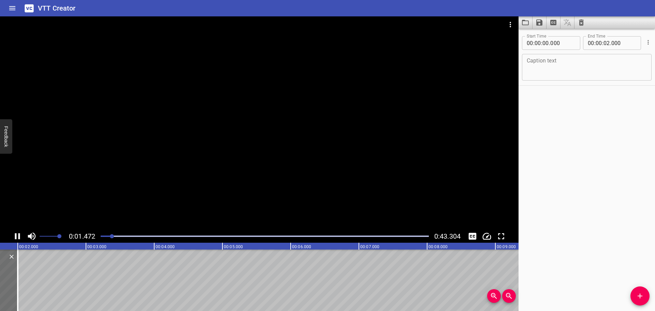
click at [94, 211] on div at bounding box center [259, 122] width 519 height 213
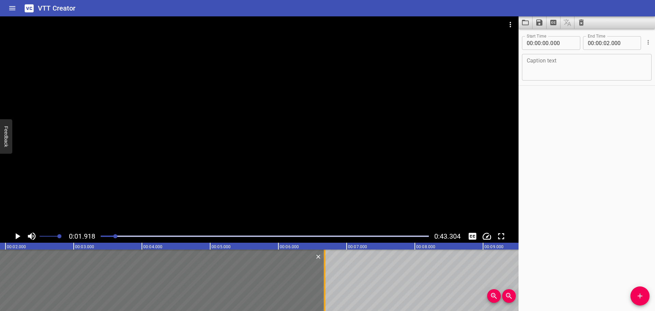
drag, startPoint x: 6, startPoint y: 281, endPoint x: 326, endPoint y: 281, distance: 319.1
click at [326, 281] on div at bounding box center [324, 279] width 7 height 61
type input "06"
type input "675"
click at [260, 195] on div at bounding box center [259, 122] width 519 height 213
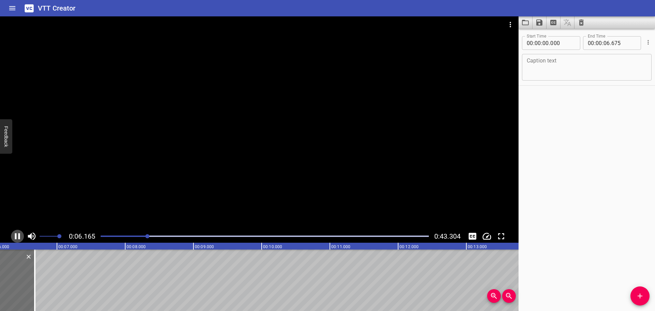
click at [19, 237] on icon "Play/Pause" at bounding box center [17, 236] width 5 height 6
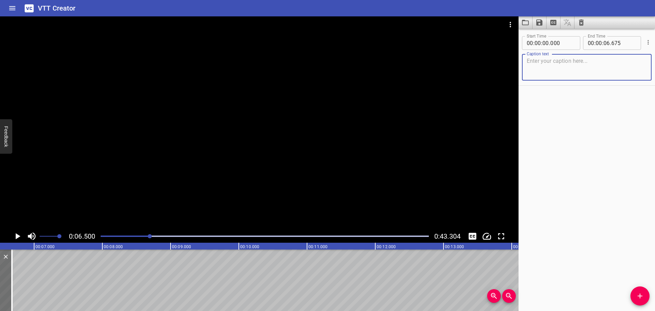
click at [548, 65] on textarea at bounding box center [587, 67] width 120 height 19
paste textarea "Reverse Osmosis Units SV-53-CZ-001A/B"
type textarea "Reverse Osmosis Units SV-53-CZ-001A/B"
click at [640, 291] on button "Add Cue" at bounding box center [640, 295] width 19 height 19
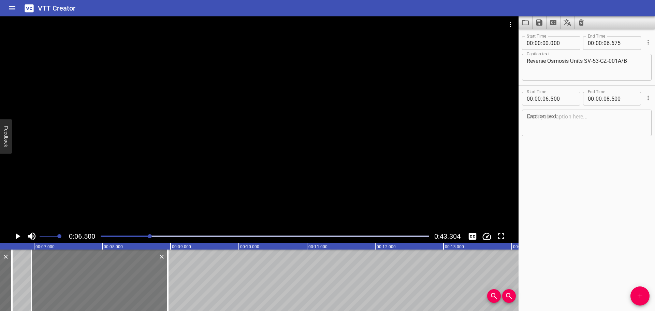
drag, startPoint x: 98, startPoint y: 274, endPoint x: 129, endPoint y: 271, distance: 30.9
click at [129, 271] on div at bounding box center [99, 279] width 136 height 61
type input "960"
click at [137, 193] on div at bounding box center [259, 122] width 519 height 213
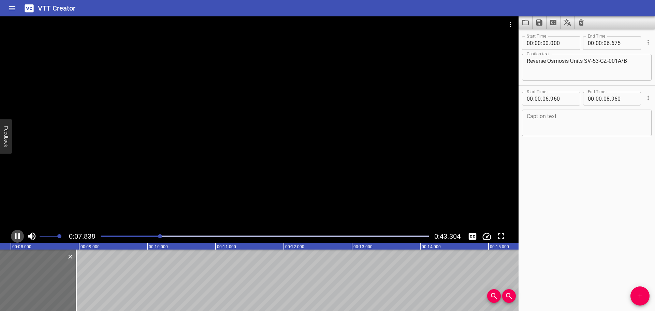
click at [17, 232] on icon "Play/Pause" at bounding box center [17, 236] width 10 height 10
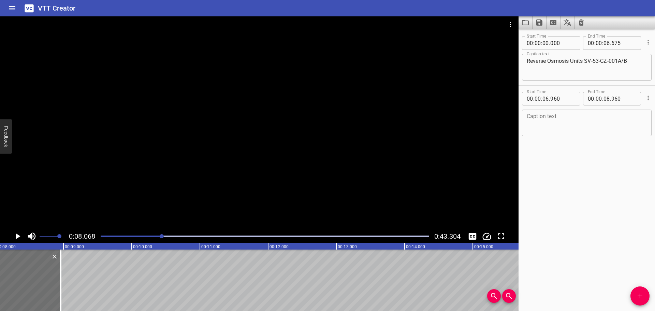
scroll to position [0, 424]
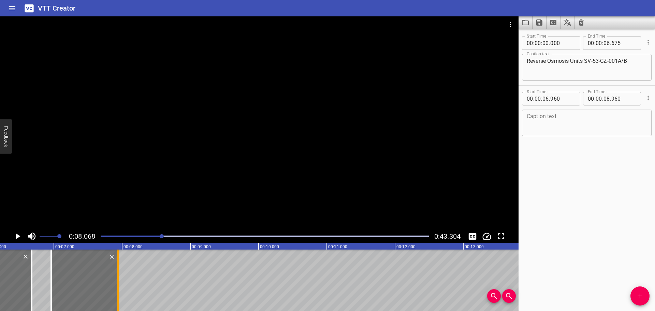
drag, startPoint x: 188, startPoint y: 275, endPoint x: 119, endPoint y: 278, distance: 69.7
click at [119, 278] on div at bounding box center [118, 279] width 7 height 61
type input "07"
type input "940"
click at [550, 118] on textarea at bounding box center [587, 122] width 120 height 19
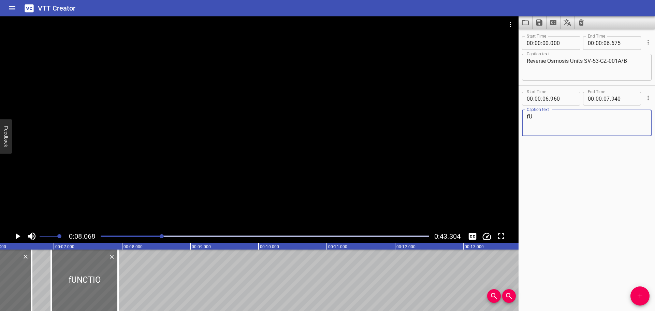
type textarea "f"
type textarea "Function"
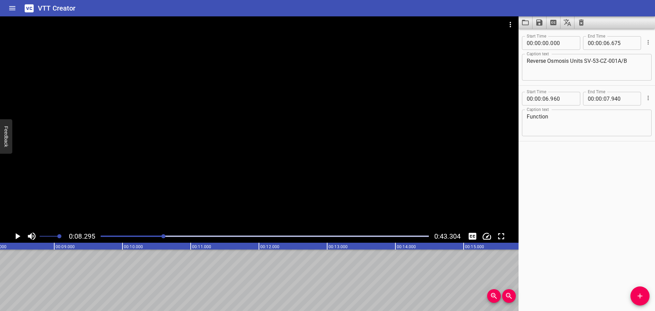
scroll to position [0, 566]
click at [637, 292] on icon "Add Cue" at bounding box center [640, 296] width 8 height 8
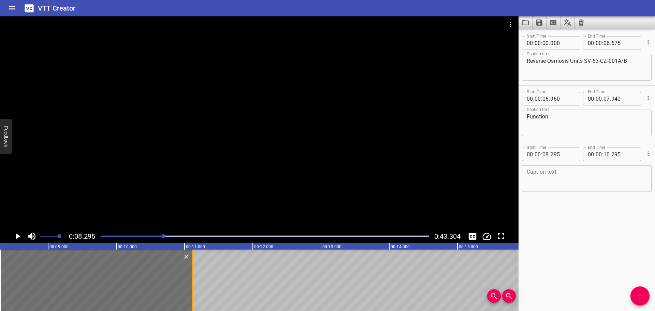
drag, startPoint x: 137, startPoint y: 282, endPoint x: 193, endPoint y: 281, distance: 56.0
click at [193, 281] on div at bounding box center [192, 279] width 1 height 61
type input "11"
type input "115"
click at [152, 184] on div at bounding box center [259, 122] width 519 height 213
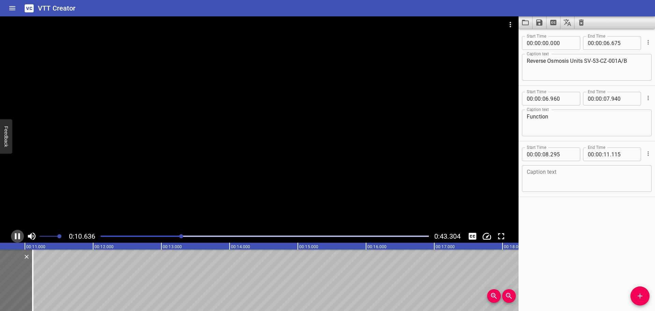
click at [16, 235] on icon "Play/Pause" at bounding box center [17, 236] width 5 height 6
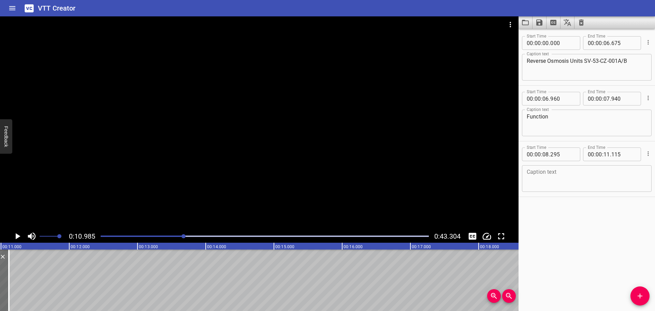
click at [577, 69] on textarea "Reverse Osmosis Units SV-53-CZ-001A/B" at bounding box center [587, 67] width 120 height 19
paste textarea
click at [577, 69] on textarea "Reverse Osmosis Units SV-53-CZ-001A/B" at bounding box center [587, 67] width 120 height 19
type textarea "Reverse Osmosis Units SV-53-CZ-001A/B"
click at [541, 171] on textarea at bounding box center [587, 178] width 120 height 19
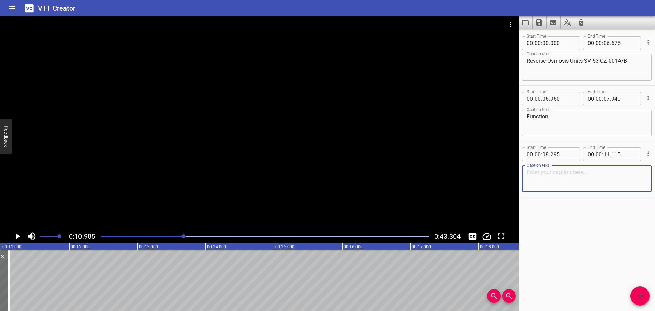
paste textarea "Seawater from the Service Water System"
type textarea "Seawater from the Service Water System"
click at [636, 293] on icon "Add Cue" at bounding box center [640, 296] width 8 height 8
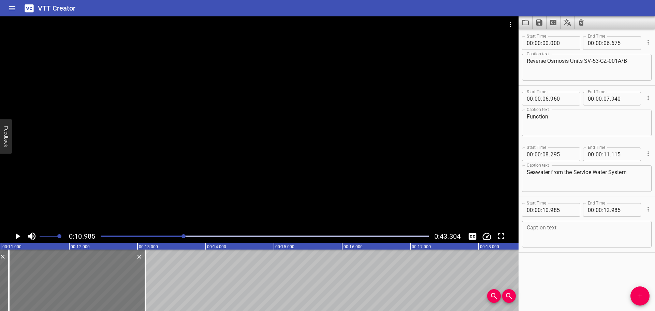
drag, startPoint x: 27, startPoint y: 278, endPoint x: 36, endPoint y: 279, distance: 8.9
click at [36, 279] on div at bounding box center [77, 279] width 136 height 61
type input "11"
type input "115"
type input "13"
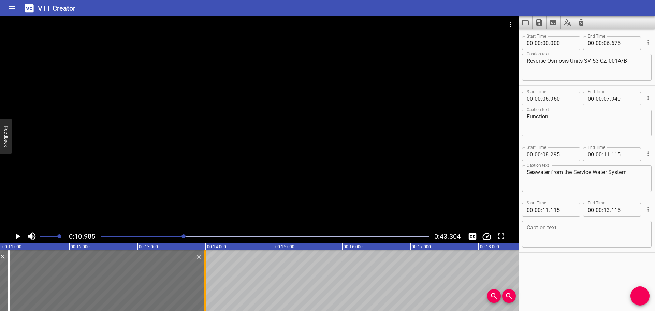
drag, startPoint x: 146, startPoint y: 279, endPoint x: 206, endPoint y: 283, distance: 59.9
click at [206, 283] on div at bounding box center [205, 279] width 7 height 61
type input "990"
click at [202, 128] on div at bounding box center [259, 122] width 519 height 213
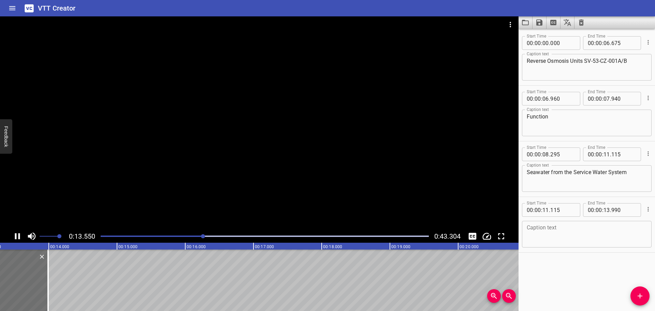
click at [199, 159] on div at bounding box center [259, 122] width 519 height 213
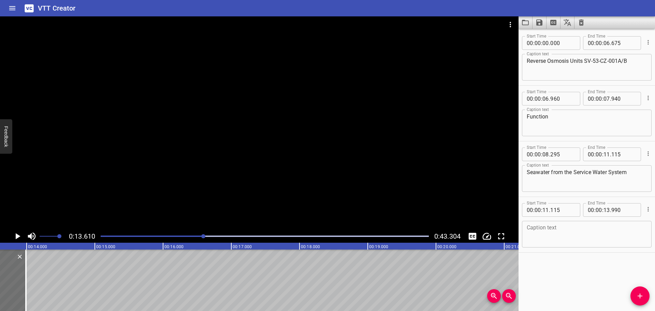
click at [579, 236] on textarea at bounding box center [587, 234] width 120 height 19
paste textarea "passes through the Reverse Osmosis Units"
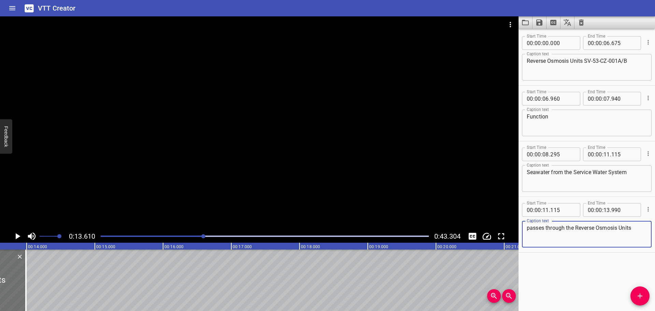
type textarea "passes through the Reverse Osmosis Units"
click at [638, 297] on icon "Add Cue" at bounding box center [640, 296] width 8 height 8
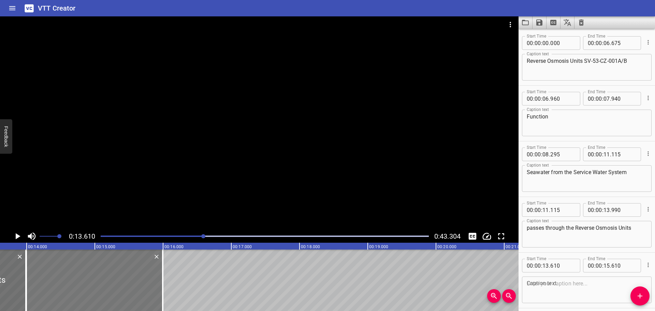
drag, startPoint x: 90, startPoint y: 283, endPoint x: 116, endPoint y: 283, distance: 26.3
click at [116, 283] on div at bounding box center [94, 279] width 136 height 61
type input "995"
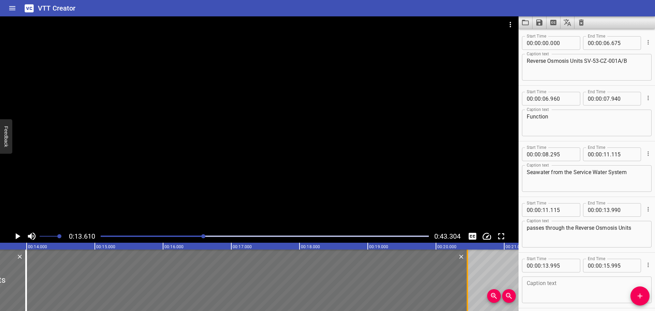
drag, startPoint x: 163, startPoint y: 285, endPoint x: 467, endPoint y: 291, distance: 304.8
click at [467, 291] on div at bounding box center [467, 279] width 1 height 61
type input "20"
type input "460"
click at [273, 159] on div at bounding box center [259, 122] width 519 height 213
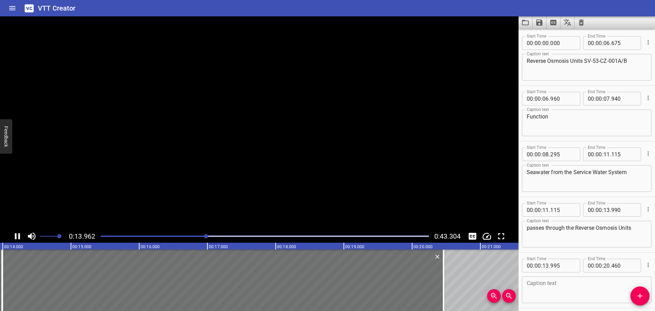
scroll to position [28, 0]
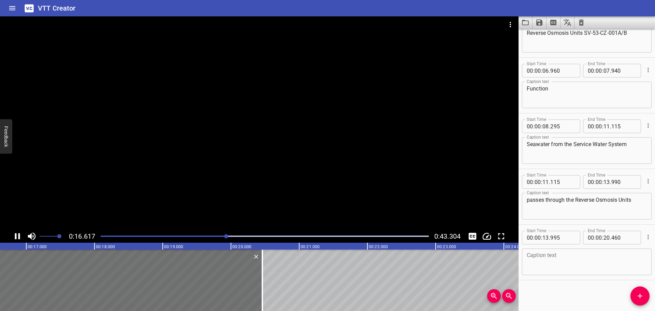
click at [194, 200] on div at bounding box center [259, 122] width 519 height 213
click at [544, 259] on textarea at bounding box center [587, 261] width 120 height 19
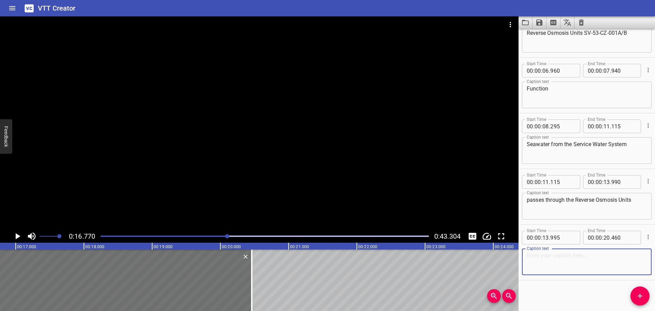
paste textarea "SV-53-CZ-001A/B to produce potable quality water"
type textarea "SV-53-CZ-001A/B to produce potable quality water."
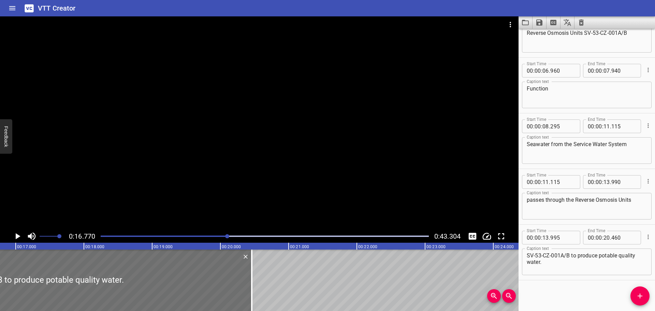
click at [296, 135] on div at bounding box center [259, 122] width 519 height 213
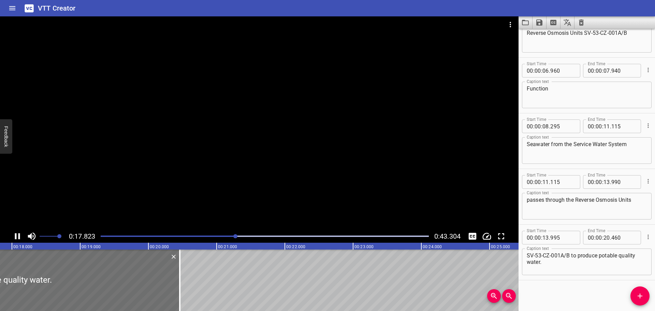
click at [277, 143] on div at bounding box center [259, 122] width 519 height 213
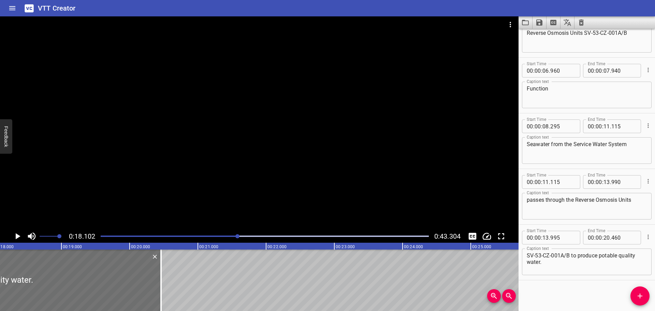
click at [204, 154] on div at bounding box center [259, 122] width 519 height 213
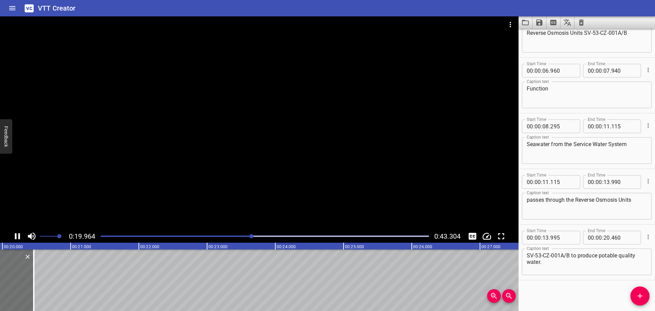
click at [197, 166] on div at bounding box center [259, 122] width 519 height 213
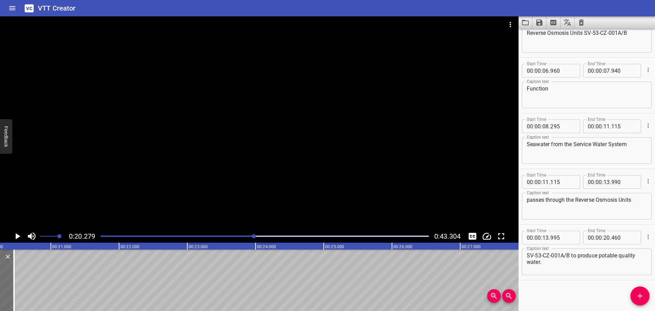
scroll to position [0, 1384]
drag, startPoint x: 636, startPoint y: 292, endPoint x: 567, endPoint y: 297, distance: 68.8
click at [567, 297] on div "Start Time 00 : 00 : 00 . 000 Start Time End Time 00 : 00 : 06 . 675 End Time C…" at bounding box center [587, 170] width 136 height 282
click at [568, 238] on input "number" at bounding box center [562, 238] width 25 height 14
type input "990"
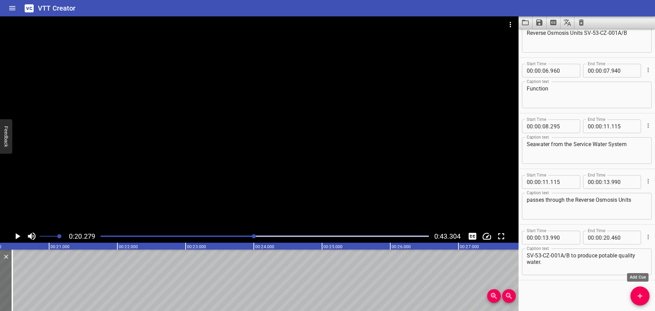
click at [634, 293] on span "Add Cue" at bounding box center [640, 296] width 19 height 8
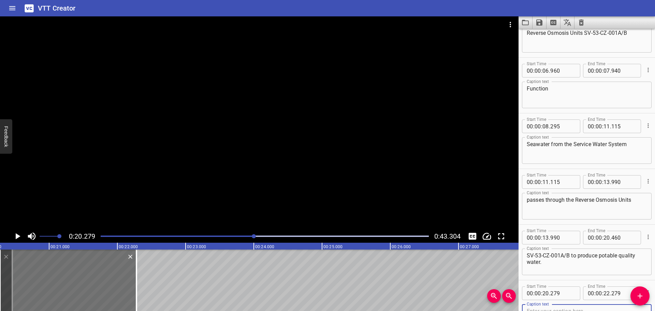
scroll to position [31, 0]
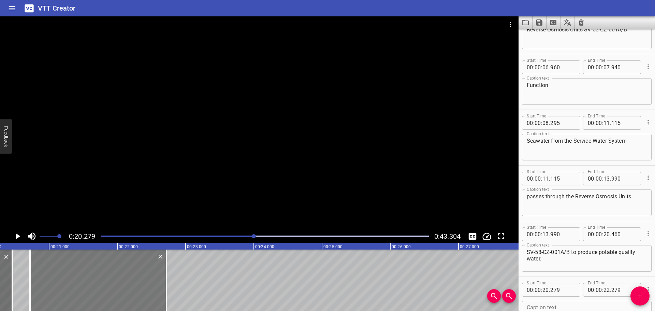
drag, startPoint x: 86, startPoint y: 283, endPoint x: 116, endPoint y: 283, distance: 30.0
click at [116, 283] on div at bounding box center [98, 279] width 136 height 61
type input "719"
click at [244, 193] on div at bounding box center [259, 122] width 519 height 213
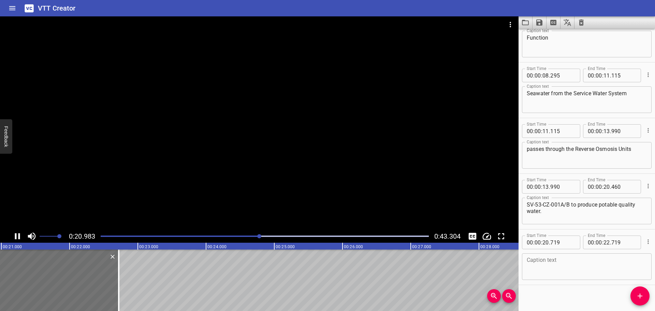
scroll to position [84, 0]
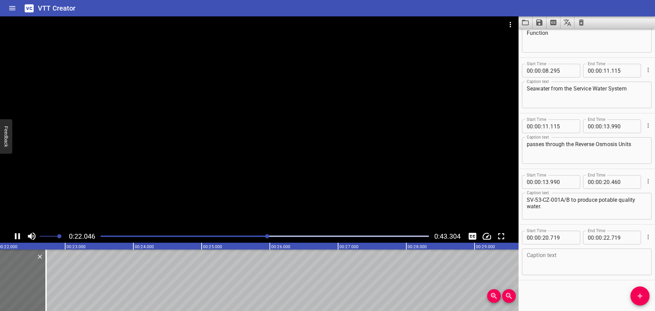
click at [202, 191] on div at bounding box center [259, 122] width 519 height 213
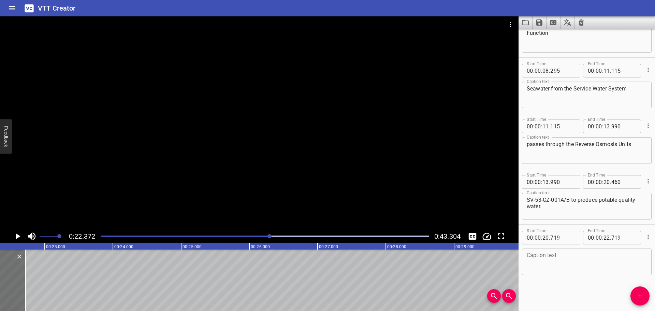
scroll to position [0, 1527]
drag, startPoint x: 22, startPoint y: 278, endPoint x: 46, endPoint y: 278, distance: 23.5
click at [46, 278] on div at bounding box center [47, 279] width 7 height 61
type input "23"
type input "064"
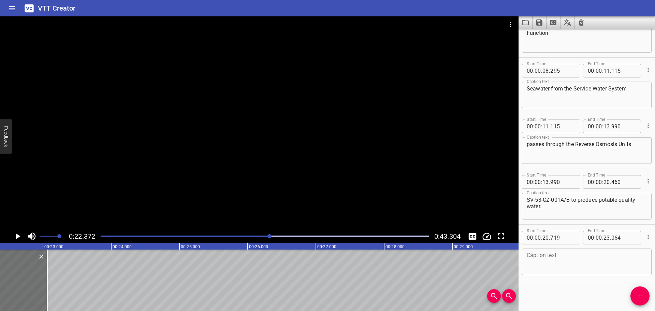
drag, startPoint x: 8, startPoint y: 228, endPoint x: 12, endPoint y: 234, distance: 7.3
click at [10, 231] on div "0:22.372 0:43.304" at bounding box center [259, 129] width 519 height 226
click at [15, 237] on icon "Play/Pause" at bounding box center [17, 236] width 10 height 10
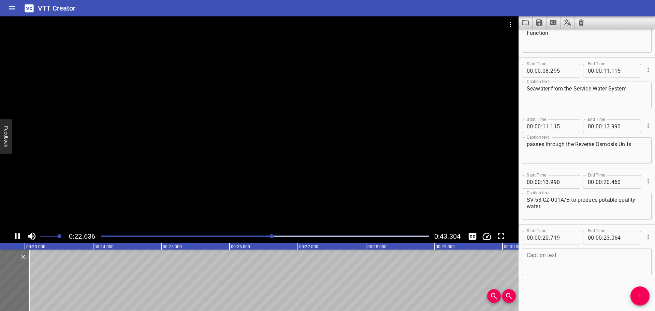
click at [15, 237] on icon "Play/Pause" at bounding box center [17, 236] width 5 height 6
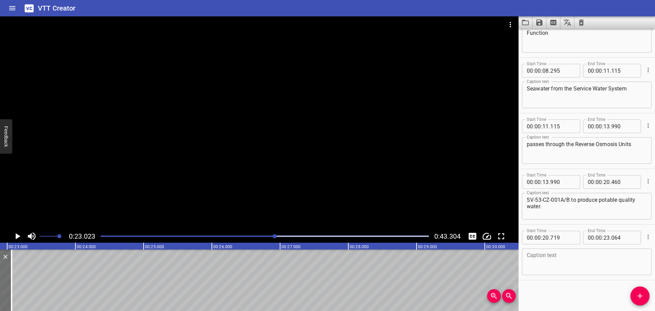
scroll to position [0, 1571]
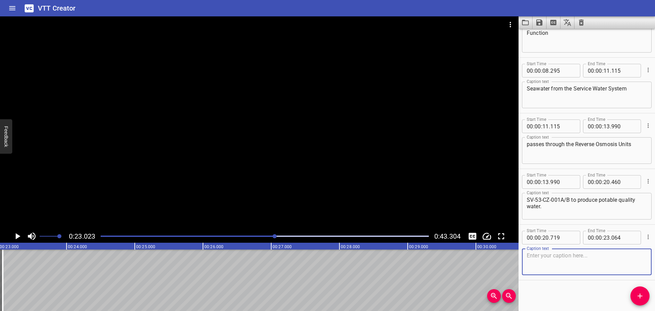
click at [577, 256] on textarea at bounding box center [587, 261] width 120 height 19
paste textarea "Reverse Osmosis Units"
type textarea "Reverse Osmosis Units"
click at [637, 293] on icon "Add Cue" at bounding box center [640, 296] width 8 height 8
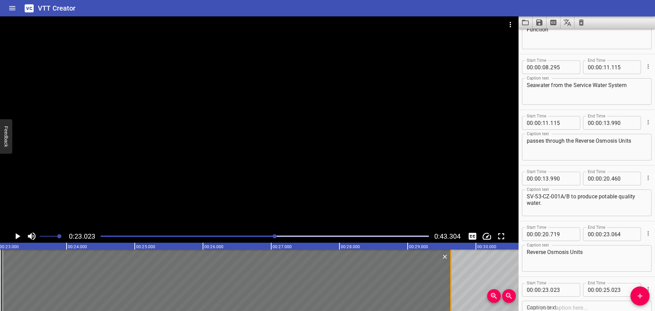
drag, startPoint x: 137, startPoint y: 277, endPoint x: 452, endPoint y: 273, distance: 314.6
click at [452, 273] on div at bounding box center [451, 279] width 7 height 61
type input "29"
type input "633"
click at [567, 291] on input "number" at bounding box center [562, 290] width 25 height 14
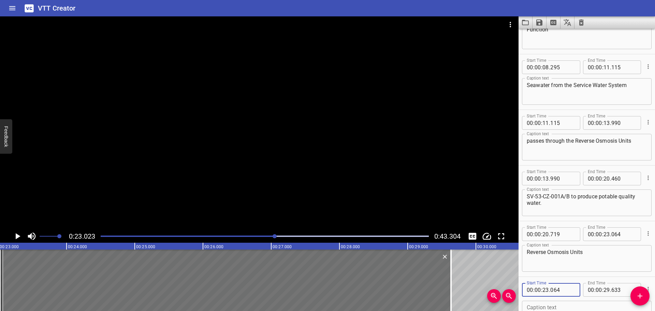
type input "064"
click at [133, 108] on div at bounding box center [259, 122] width 519 height 213
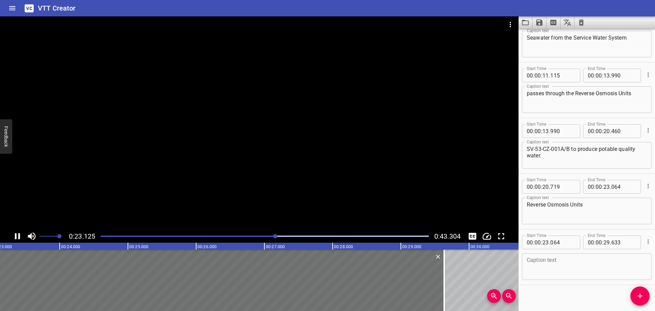
scroll to position [139, 0]
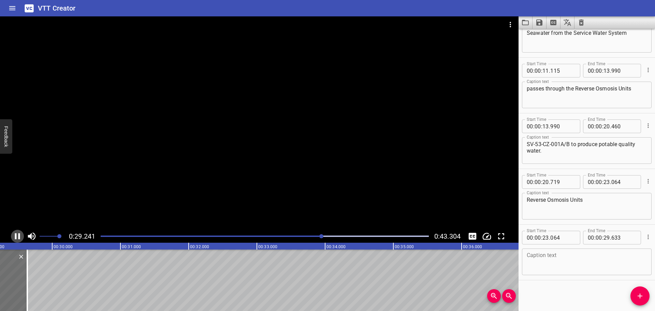
click at [16, 236] on icon "Play/Pause" at bounding box center [17, 236] width 5 height 6
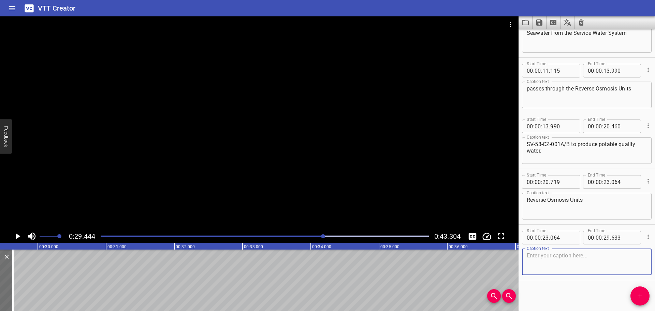
click at [585, 261] on textarea at bounding box center [587, 261] width 120 height 19
paste textarea "SV-53-CZ-001A/B are designed for 80 Personnel On Board"
type textarea "SV-53-CZ-001A/B are designed for 80 Personnel On Board"
click at [638, 295] on icon "Add Cue" at bounding box center [640, 296] width 8 height 8
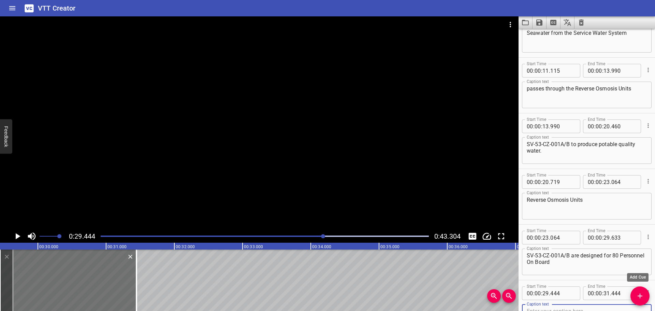
scroll to position [143, 0]
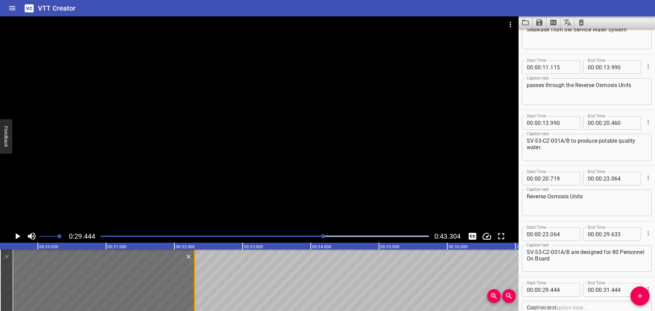
drag, startPoint x: 138, startPoint y: 287, endPoint x: 196, endPoint y: 286, distance: 58.4
click at [196, 286] on div at bounding box center [194, 279] width 7 height 61
type input "32"
type input "299"
click at [563, 286] on input "number" at bounding box center [562, 290] width 25 height 14
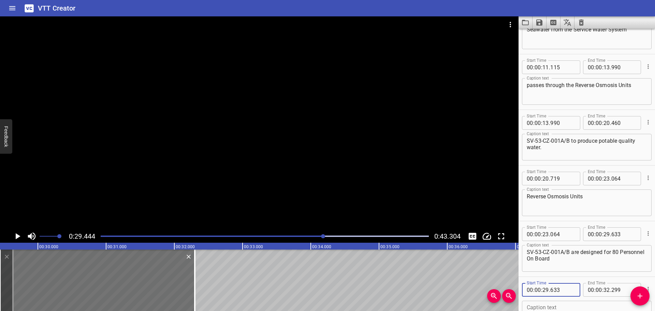
type input "633"
click at [305, 143] on div at bounding box center [259, 122] width 519 height 213
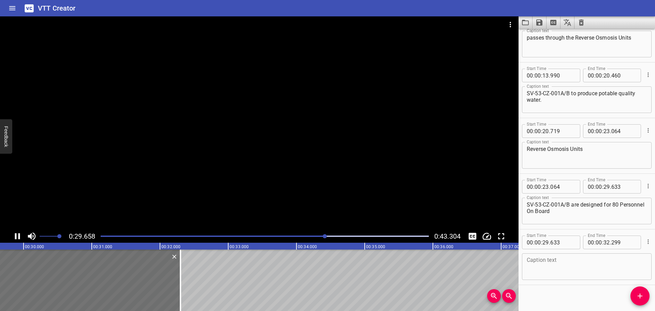
scroll to position [195, 0]
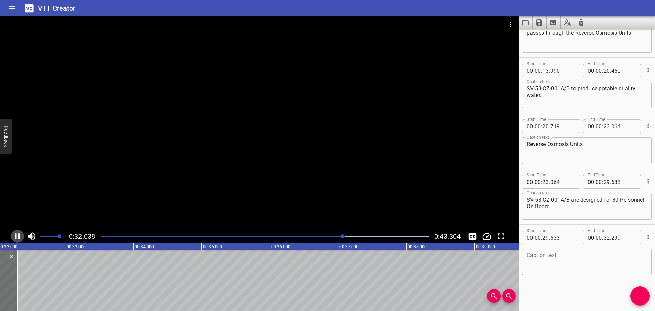
click at [15, 233] on icon "Play/Pause" at bounding box center [17, 236] width 10 height 10
click at [562, 258] on textarea at bounding box center [587, 261] width 120 height 19
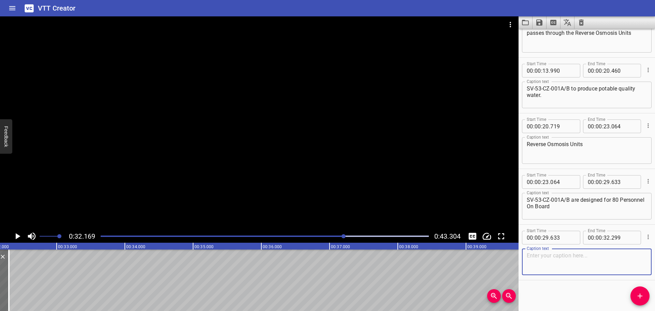
paste textarea "and configured as 2 × 100%"
type textarea "and configured as 2 × 100%"
click at [590, 209] on textarea "SV-53-CZ-001A/B are designed for 80 Personnel On Board" at bounding box center [587, 206] width 120 height 19
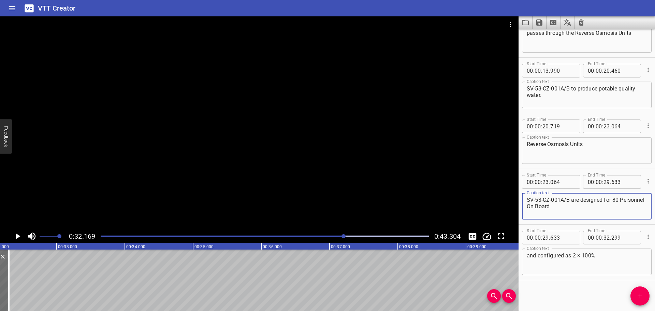
paste textarea "(POB),"
type textarea "SV-53-CZ-001A/B are designed for 80 Personnel On Board (POB),"
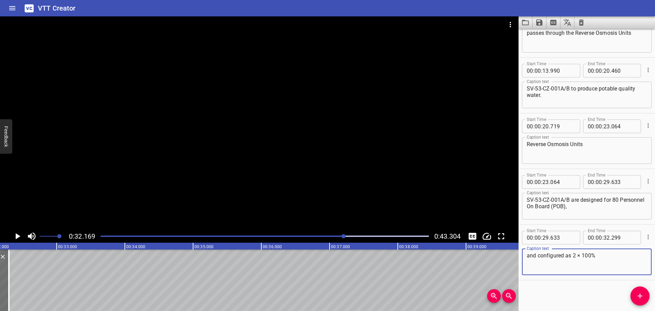
click at [605, 260] on textarea "and configured as 2 × 100%" at bounding box center [587, 261] width 120 height 19
type textarea "and configured as 2 × 100%"
drag, startPoint x: 641, startPoint y: 298, endPoint x: 438, endPoint y: 290, distance: 203.2
click at [640, 298] on icon "Add Cue" at bounding box center [640, 296] width 8 height 8
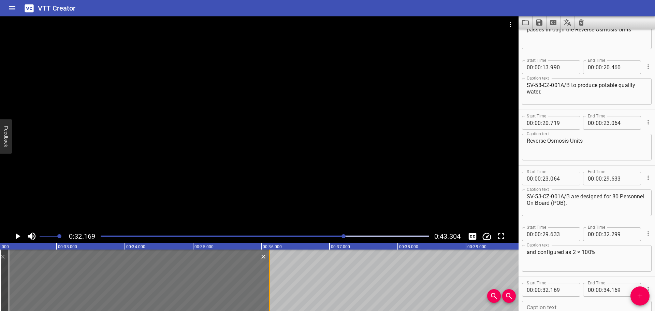
drag, startPoint x: 135, startPoint y: 283, endPoint x: 269, endPoint y: 279, distance: 133.1
click at [269, 279] on div at bounding box center [269, 279] width 7 height 61
type input "36"
type input "119"
click at [564, 288] on input "number" at bounding box center [562, 290] width 25 height 14
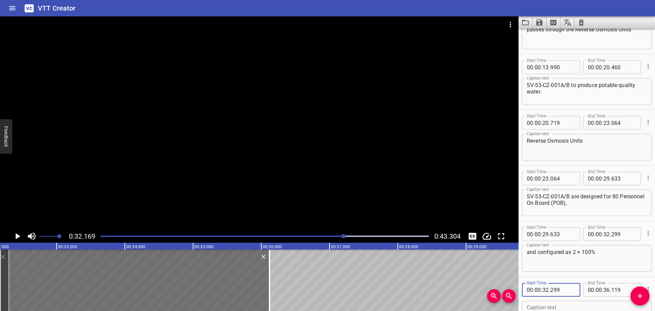
type input "299"
drag, startPoint x: 229, startPoint y: 171, endPoint x: 199, endPoint y: 193, distance: 37.6
click at [227, 172] on div at bounding box center [259, 122] width 519 height 213
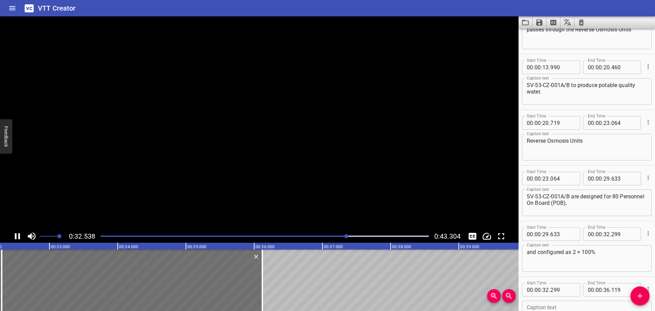
scroll to position [250, 0]
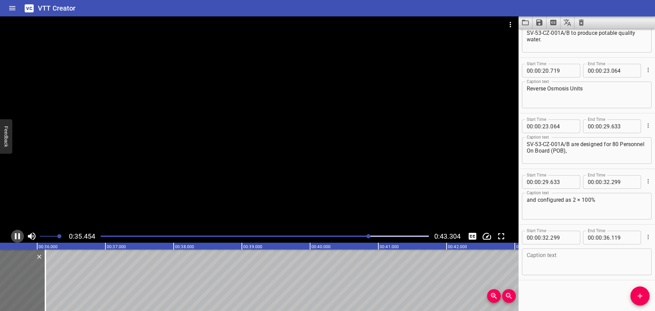
click at [18, 239] on icon "Play/Pause" at bounding box center [17, 236] width 10 height 10
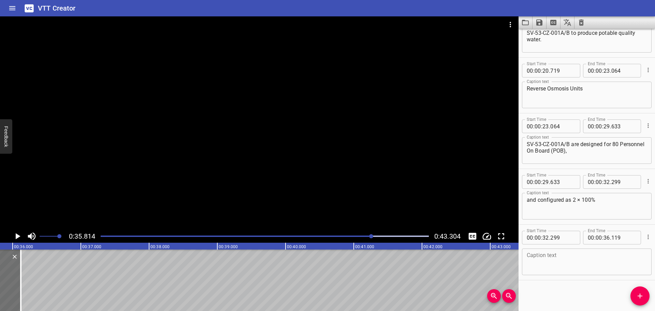
click at [536, 263] on textarea at bounding box center [587, 261] width 120 height 19
paste textarea "with a rated capacity of 300 L/man/day"
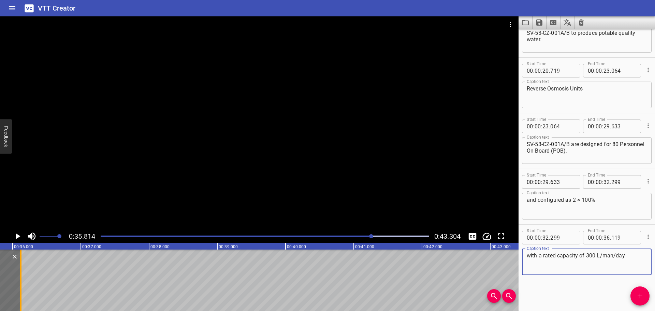
type textarea "with a rated capacity of 300 L/man/day"
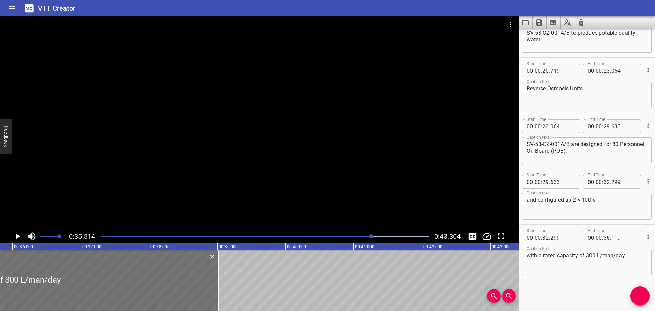
drag, startPoint x: 22, startPoint y: 286, endPoint x: 193, endPoint y: 240, distance: 176.7
click at [220, 275] on div at bounding box center [218, 279] width 7 height 61
type input "39"
type input "019"
click at [152, 172] on div at bounding box center [259, 122] width 519 height 213
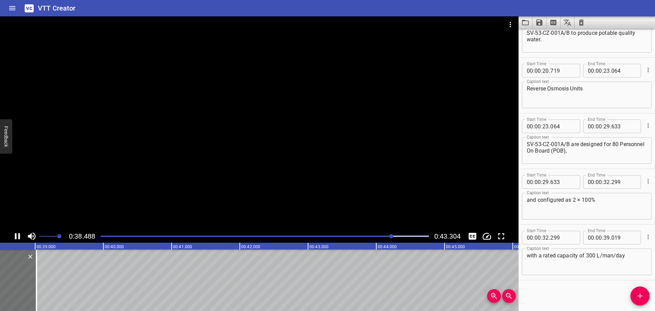
click at [118, 201] on div at bounding box center [259, 122] width 519 height 213
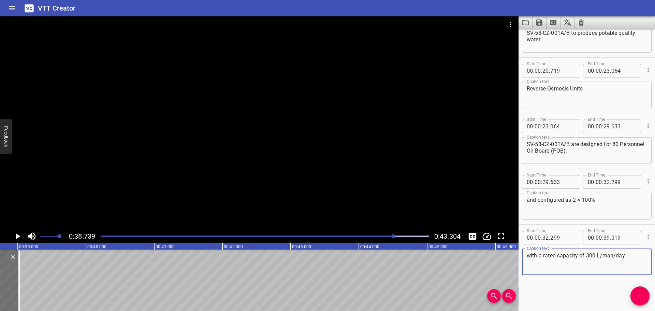
click at [625, 252] on textarea "with a rated capacity of 300 L/man/day" at bounding box center [587, 261] width 120 height 19
paste textarea "= 1.0 m3/h."
click at [644, 255] on div "with a rated capacity of 300 L/man/day= 1.0 m3/h. Caption text" at bounding box center [587, 261] width 130 height 27
click at [533, 262] on textarea "with a rated capacity of 300 L/man/day = 1.0 m3/h." at bounding box center [587, 261] width 120 height 19
paste textarea "³"
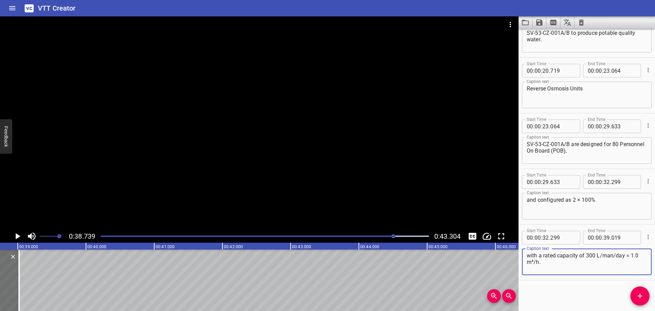
type textarea "with a rated capacity of 300 L/man/day = 1.0 m³/h."
drag, startPoint x: 645, startPoint y: 300, endPoint x: 437, endPoint y: 251, distance: 213.3
click at [643, 300] on button "Add Cue" at bounding box center [640, 295] width 19 height 19
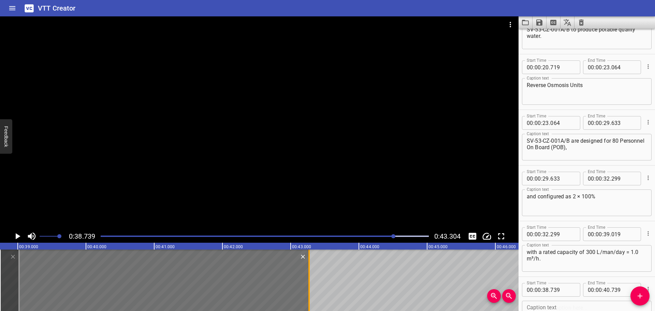
drag, startPoint x: 136, startPoint y: 282, endPoint x: 309, endPoint y: 286, distance: 172.7
click at [309, 286] on div at bounding box center [308, 279] width 1 height 61
type input "43"
type input "269"
click at [562, 289] on input "number" at bounding box center [562, 290] width 25 height 14
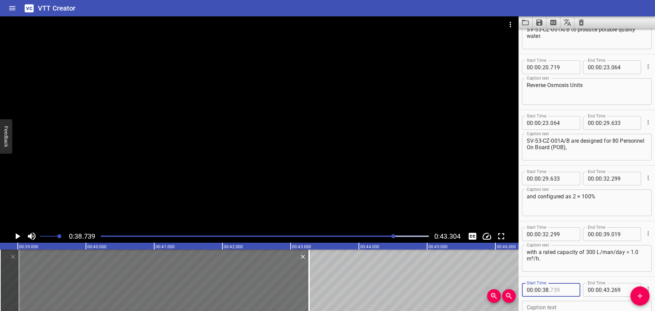
type input "739"
click at [547, 290] on input "number" at bounding box center [546, 290] width 6 height 14
type input "39"
type input "019"
click at [564, 302] on div "Caption text" at bounding box center [587, 314] width 130 height 27
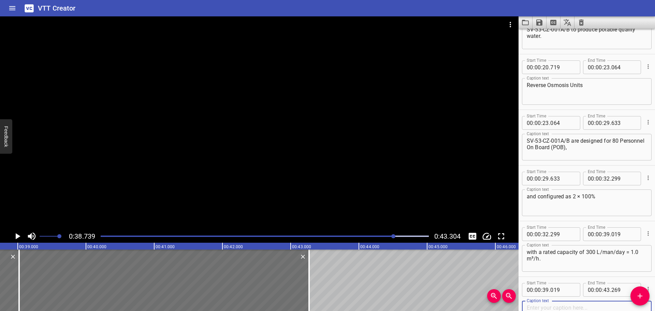
paste textarea "This capacity is adequate only for the LQ users."
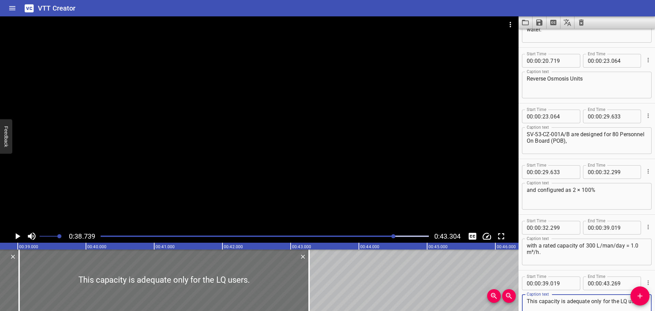
type textarea "This capacity is adequate only for the LQ users."
click at [148, 115] on div at bounding box center [259, 122] width 519 height 213
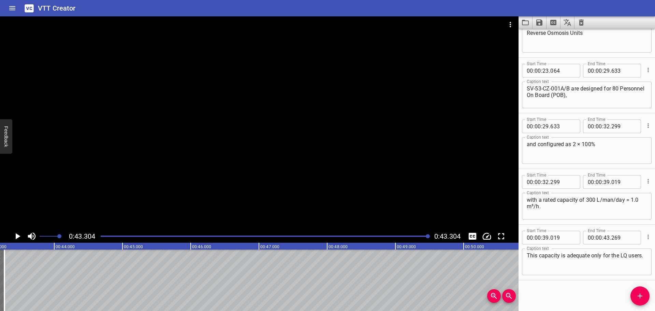
scroll to position [0, 2955]
click at [542, 20] on icon "Save captions to file" at bounding box center [539, 22] width 6 height 6
click at [544, 33] on li "Save to VTT file" at bounding box center [558, 37] width 50 height 12
click at [279, 237] on div at bounding box center [265, 236] width 336 height 10
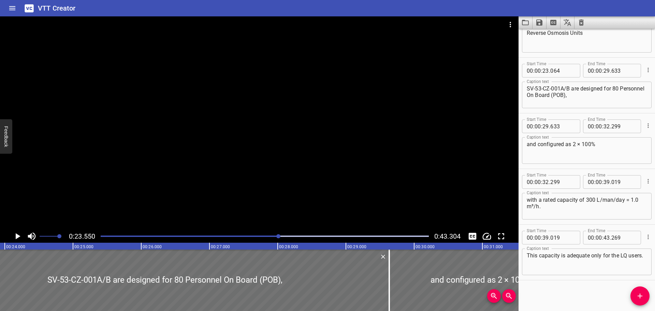
scroll to position [0, 1607]
